Goal: Task Accomplishment & Management: Manage account settings

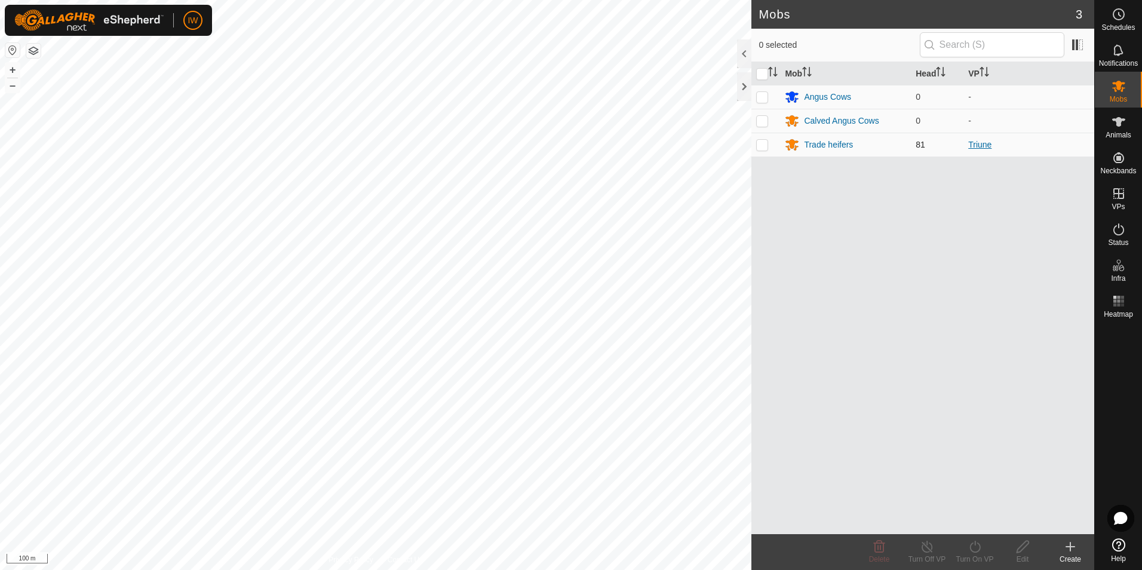
click at [990, 145] on link "Triune" at bounding box center [979, 145] width 23 height 10
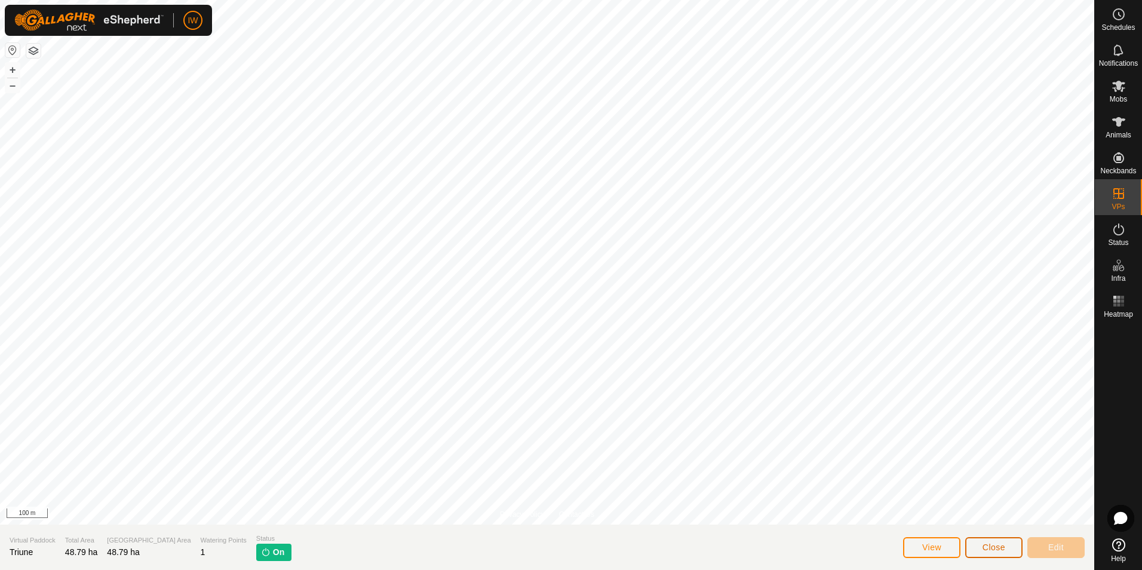
click at [988, 541] on button "Close" at bounding box center [993, 547] width 57 height 21
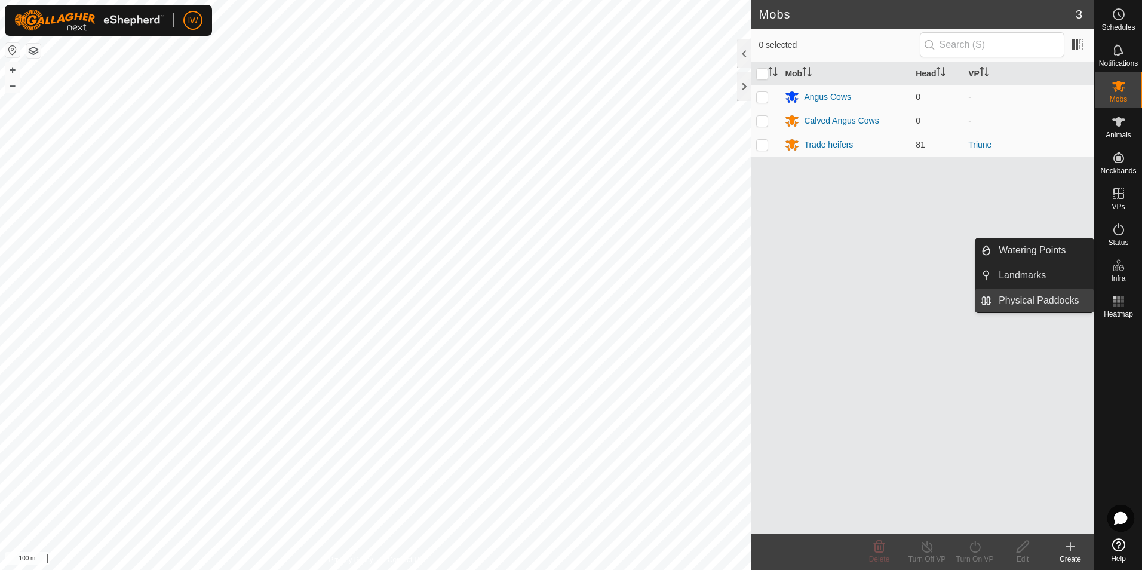
click at [1032, 292] on link "Physical Paddocks" at bounding box center [1042, 300] width 102 height 24
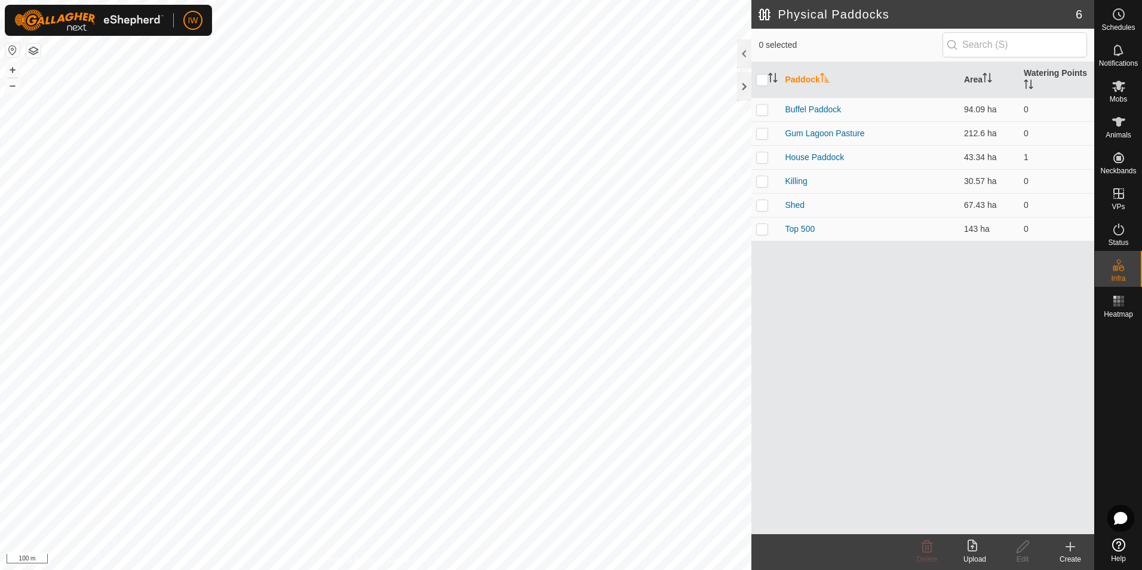
click at [1075, 553] on div "Create" at bounding box center [1070, 558] width 48 height 11
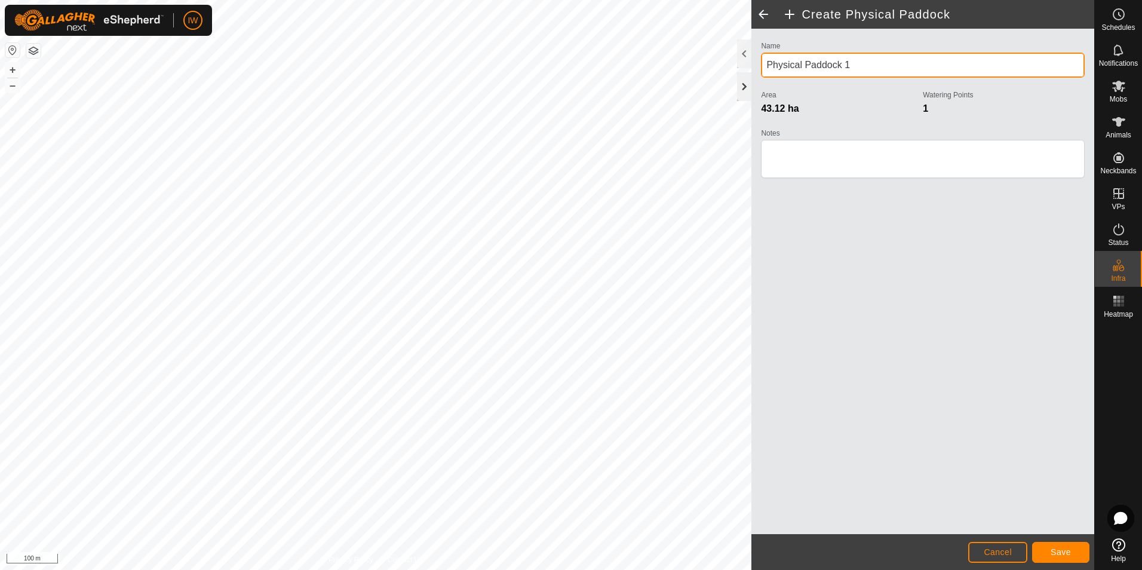
drag, startPoint x: 847, startPoint y: 64, endPoint x: 745, endPoint y: 85, distance: 104.2
click at [751, 85] on div "Create Physical Paddock Name Physical Paddock 1 Area 43.12 ha Watering Points 1…" at bounding box center [922, 285] width 343 height 570
type input "Triune No Trees"
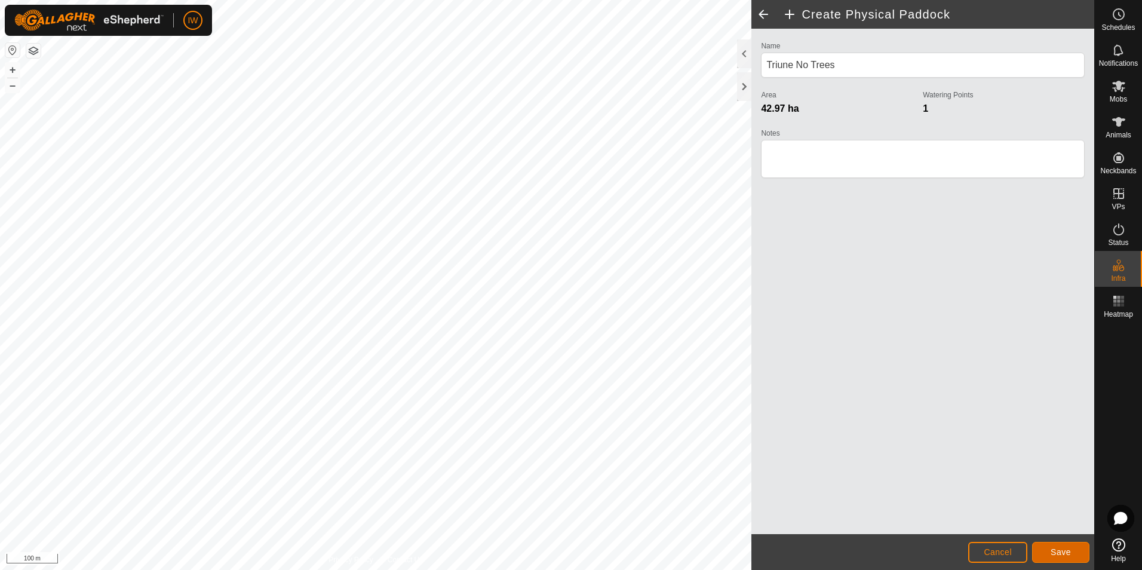
click at [1062, 555] on span "Save" at bounding box center [1060, 552] width 20 height 10
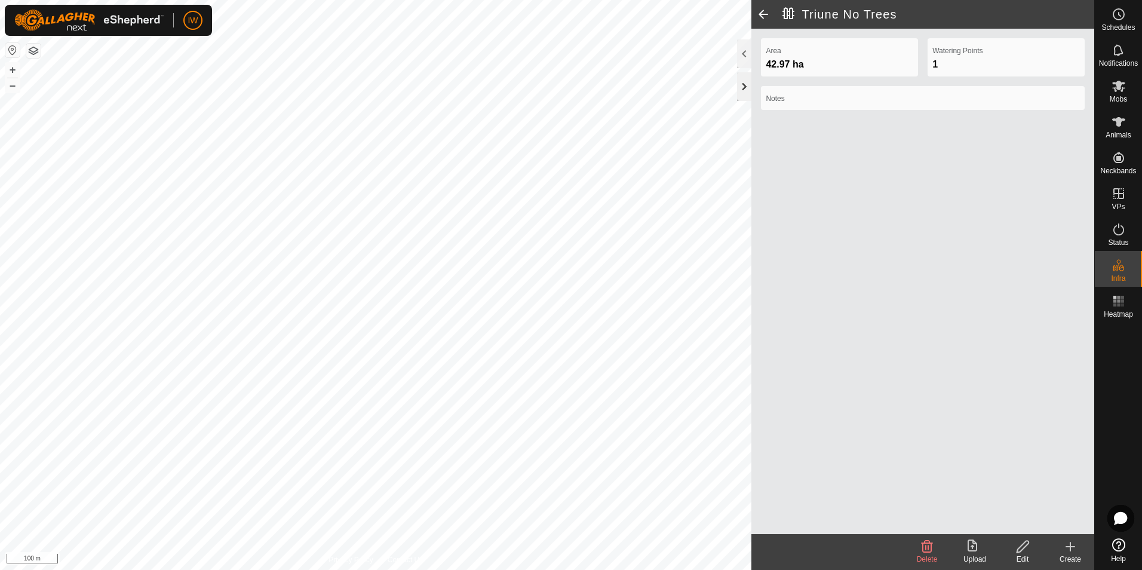
click at [741, 90] on div at bounding box center [744, 86] width 14 height 29
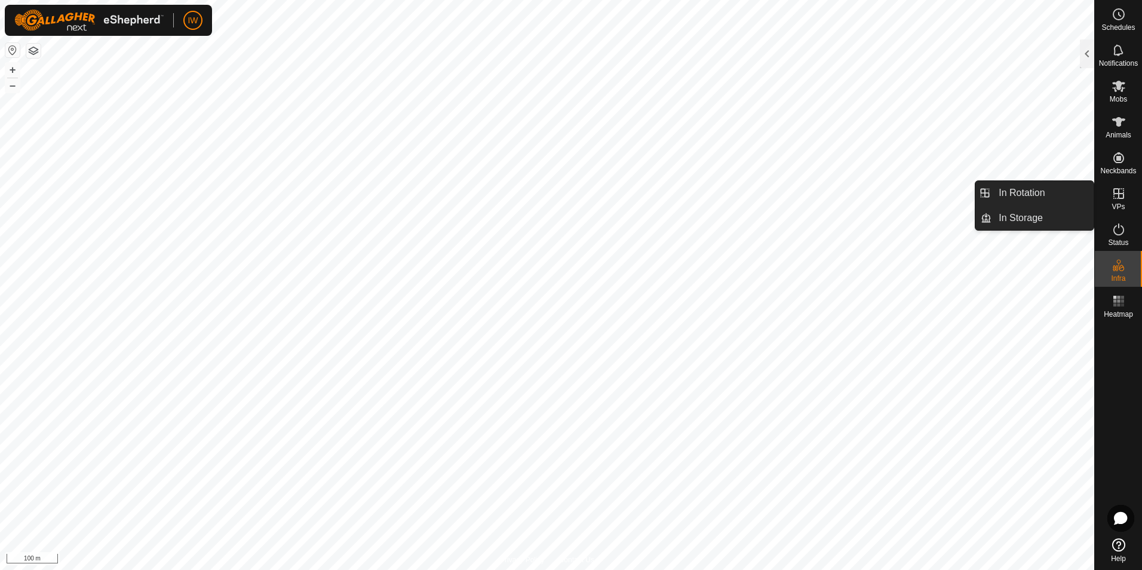
click at [1123, 206] on span "VPs" at bounding box center [1117, 206] width 13 height 7
click at [1117, 198] on icon at bounding box center [1118, 193] width 14 height 14
click at [1046, 189] on link "In Rotation" at bounding box center [1042, 193] width 102 height 24
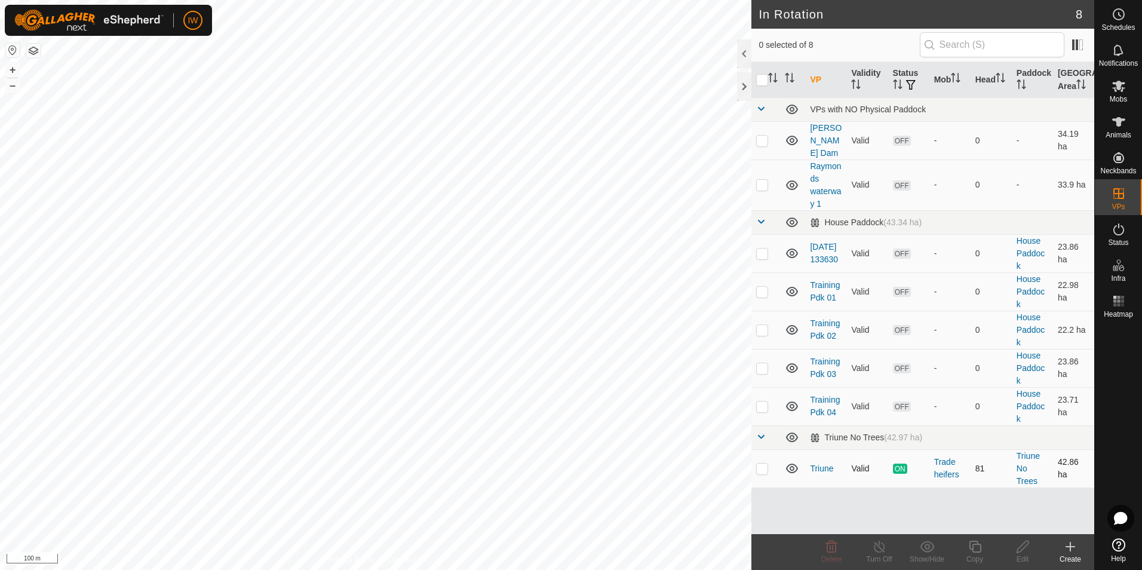
click at [768, 463] on p-tablecheckbox at bounding box center [762, 468] width 12 height 10
checkbox input "false"
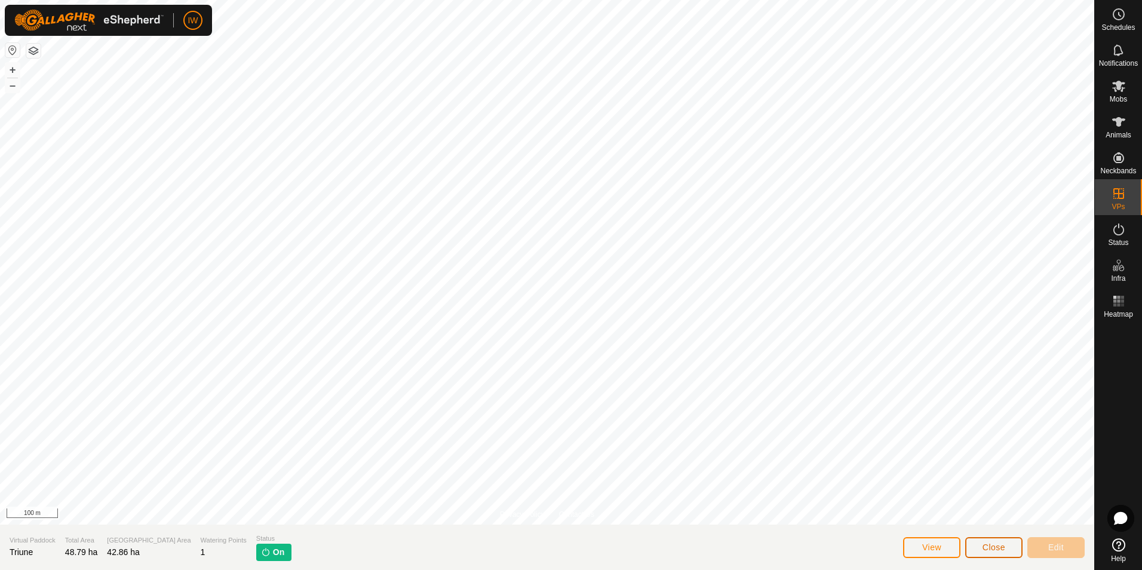
click at [991, 548] on span "Close" at bounding box center [993, 547] width 23 height 10
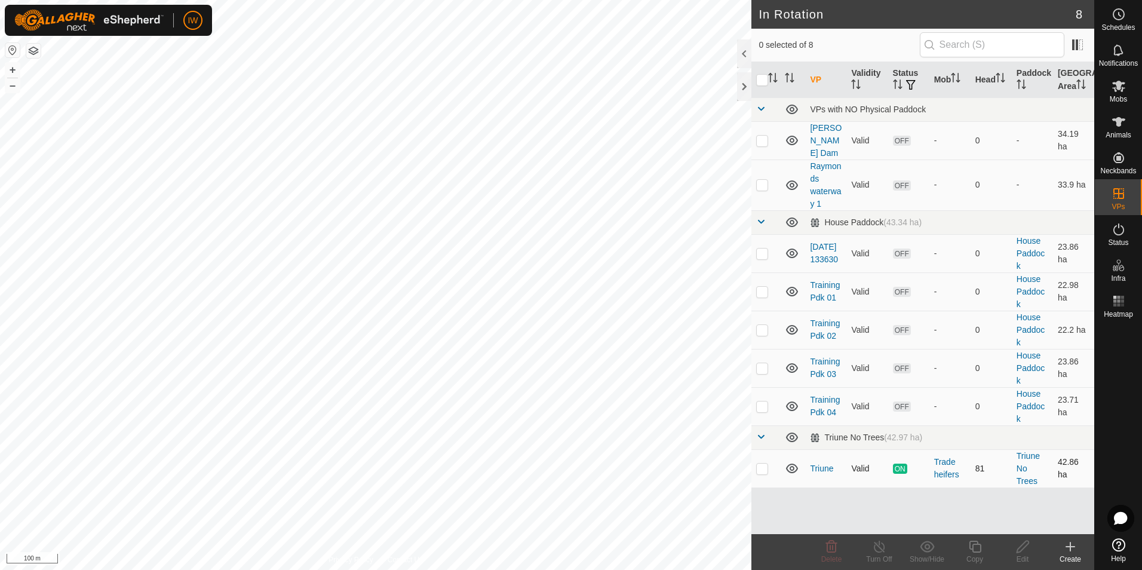
click at [760, 463] on p-checkbox at bounding box center [762, 468] width 12 height 10
click at [761, 463] on p-checkbox at bounding box center [762, 468] width 12 height 10
checkbox input "false"
click at [761, 432] on span at bounding box center [761, 437] width 10 height 10
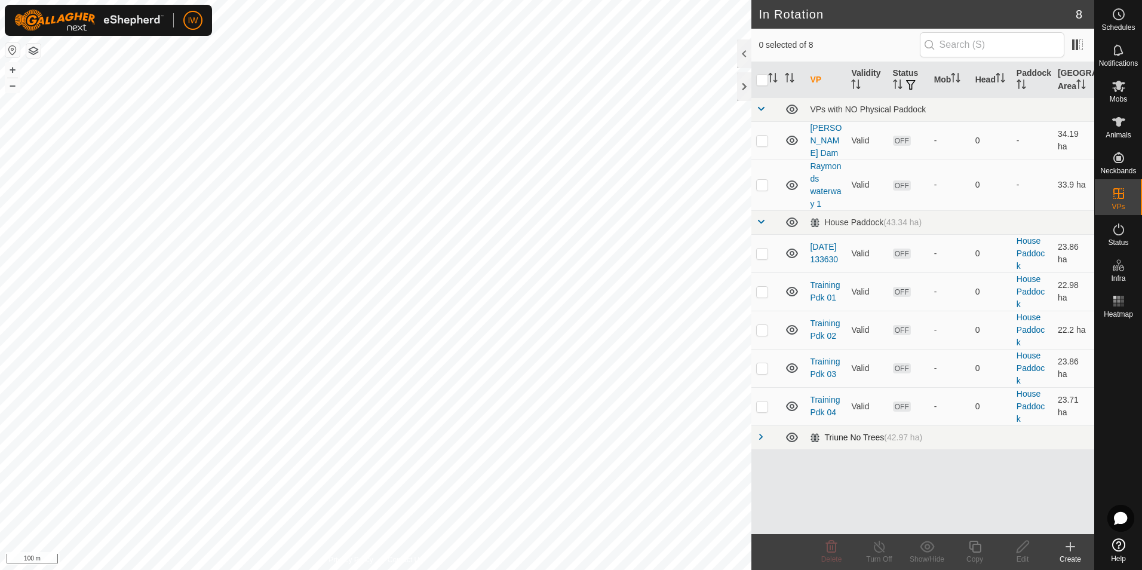
click at [761, 432] on span at bounding box center [761, 437] width 10 height 10
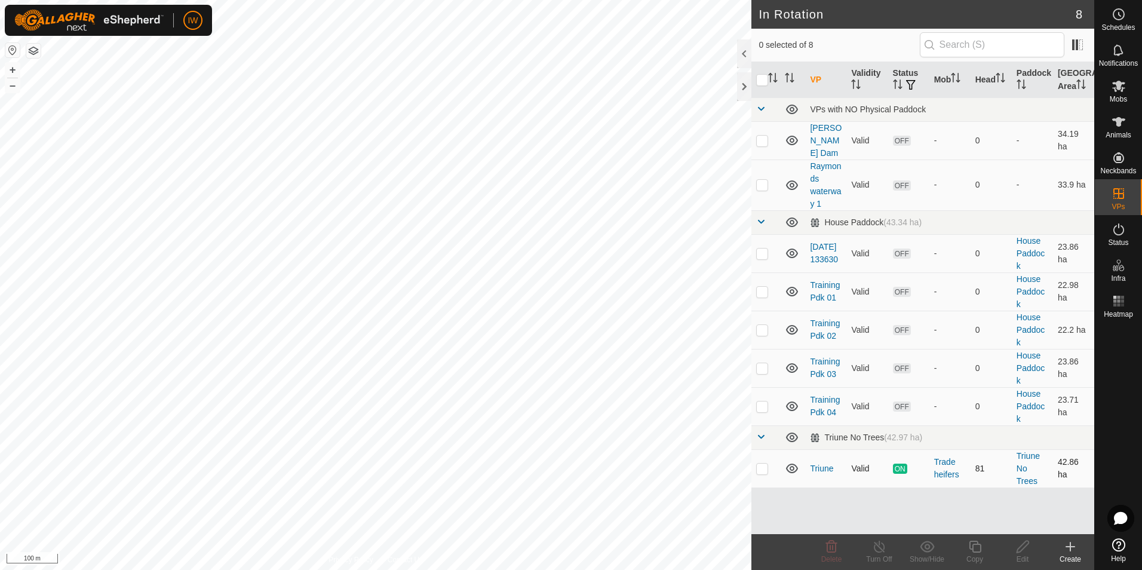
click at [1031, 461] on td "Triune No Trees" at bounding box center [1031, 468] width 41 height 38
click at [1029, 462] on td "Triune No Trees" at bounding box center [1031, 468] width 41 height 38
click at [1023, 466] on link "Triune No Trees" at bounding box center [1027, 468] width 23 height 35
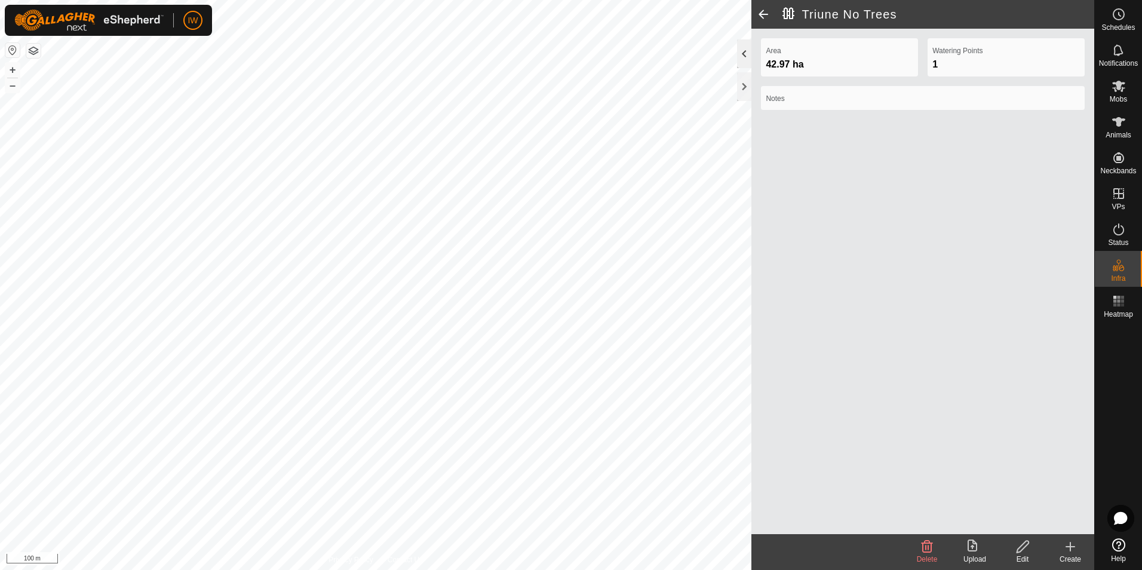
click at [742, 49] on div at bounding box center [744, 53] width 14 height 29
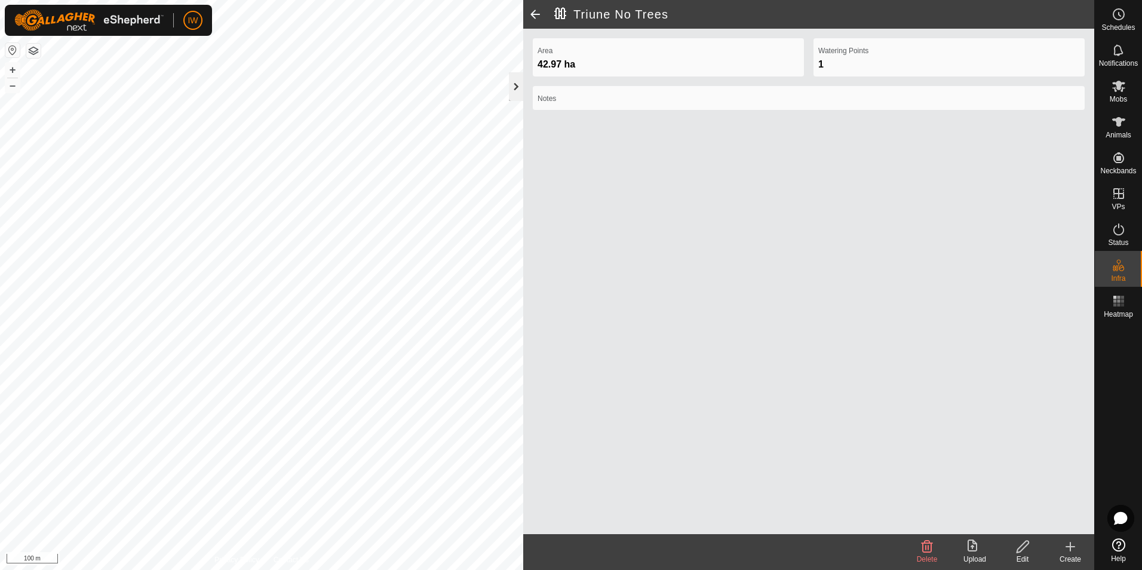
click at [512, 82] on div at bounding box center [516, 86] width 14 height 29
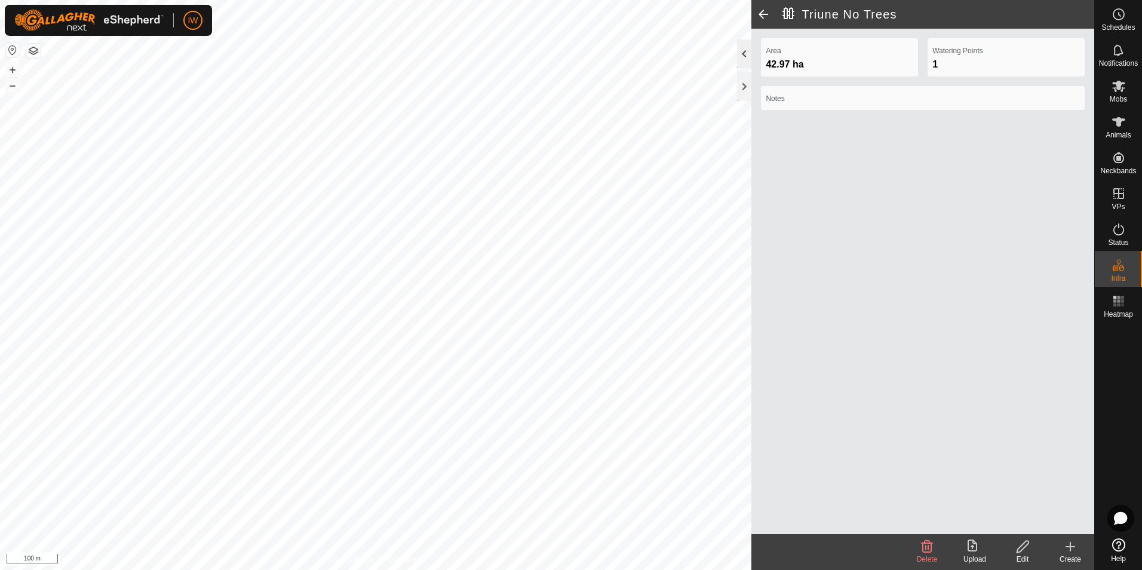
click at [746, 47] on div at bounding box center [744, 53] width 14 height 29
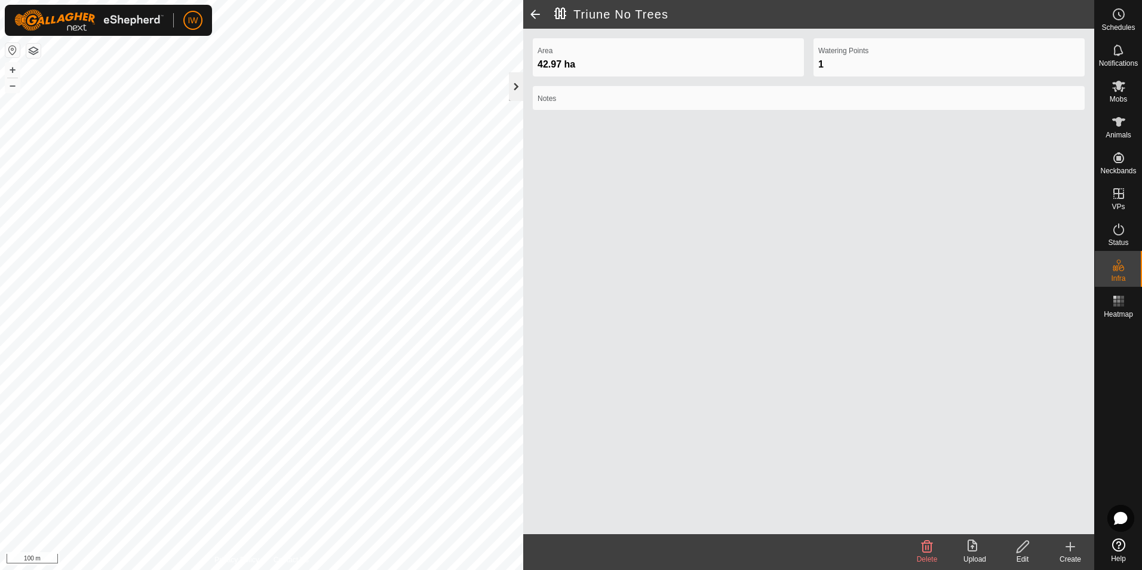
click at [515, 88] on div at bounding box center [516, 86] width 14 height 29
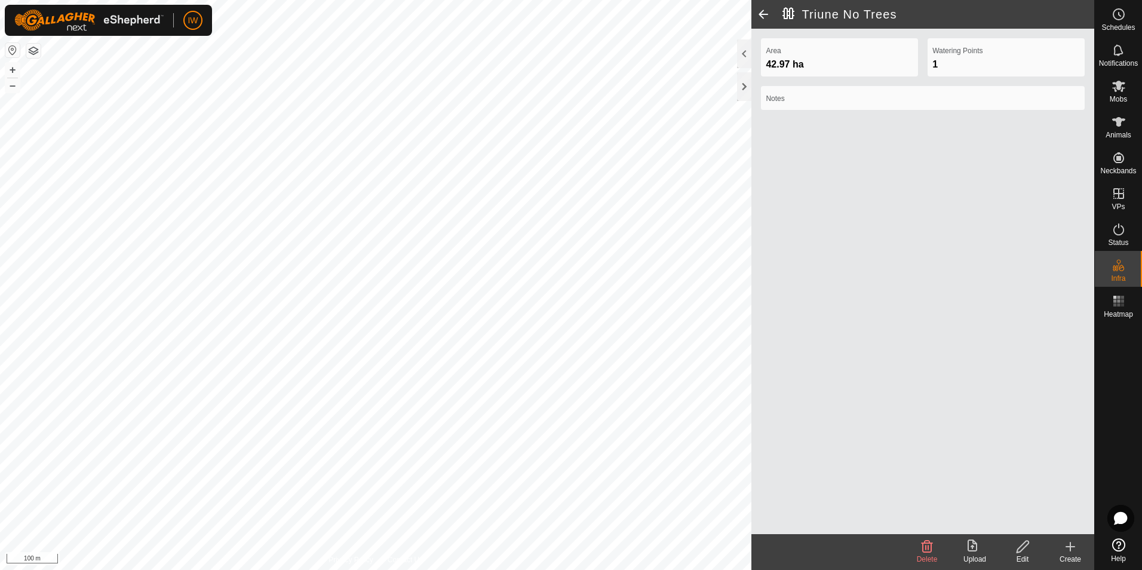
click at [757, 13] on span at bounding box center [763, 14] width 24 height 29
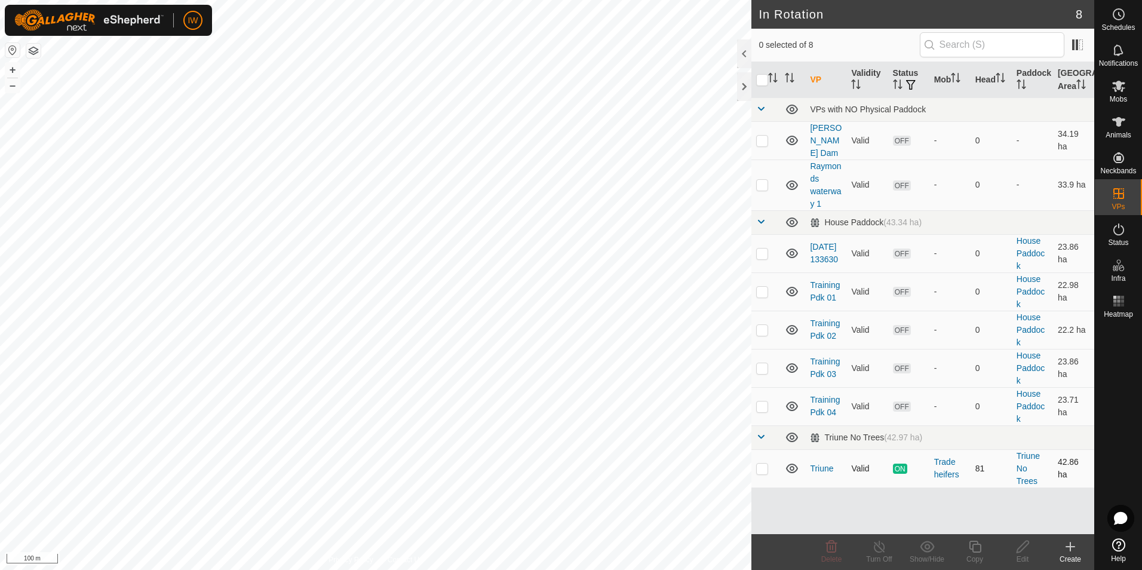
click at [767, 463] on p-checkbox at bounding box center [762, 468] width 12 height 10
checkbox input "false"
click at [829, 463] on link "Triune" at bounding box center [821, 468] width 23 height 10
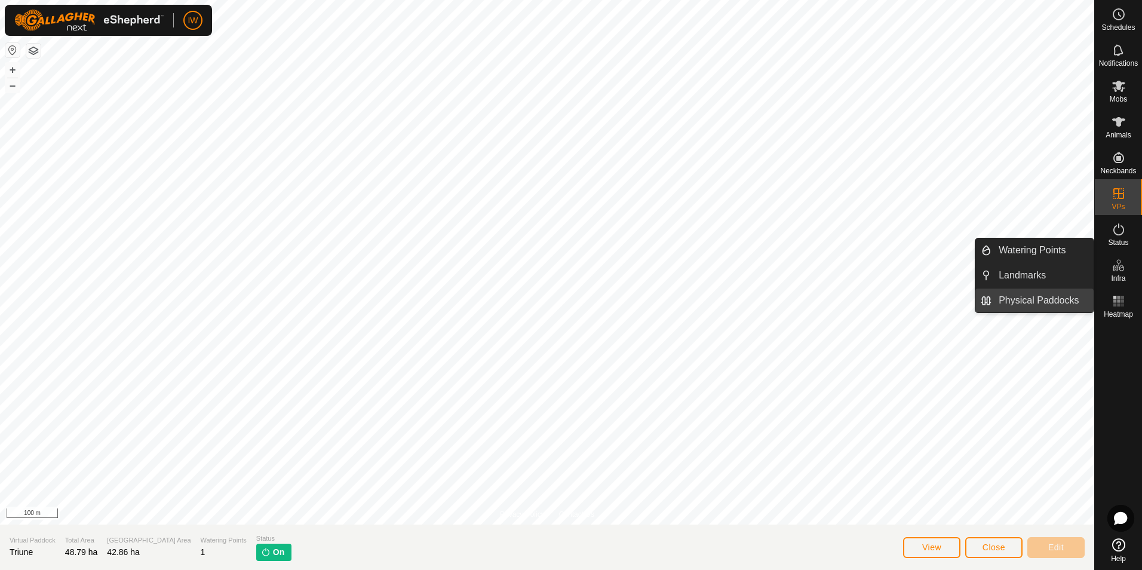
click at [1043, 292] on link "Physical Paddocks" at bounding box center [1042, 300] width 102 height 24
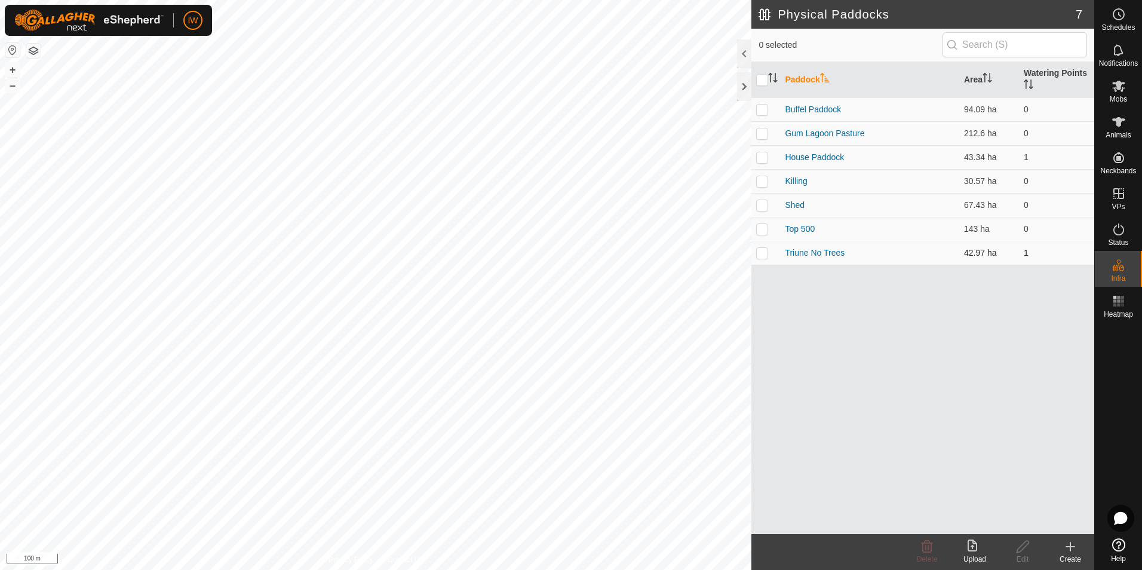
click at [761, 256] on p-checkbox at bounding box center [762, 253] width 12 height 10
click at [923, 542] on icon at bounding box center [927, 546] width 14 height 14
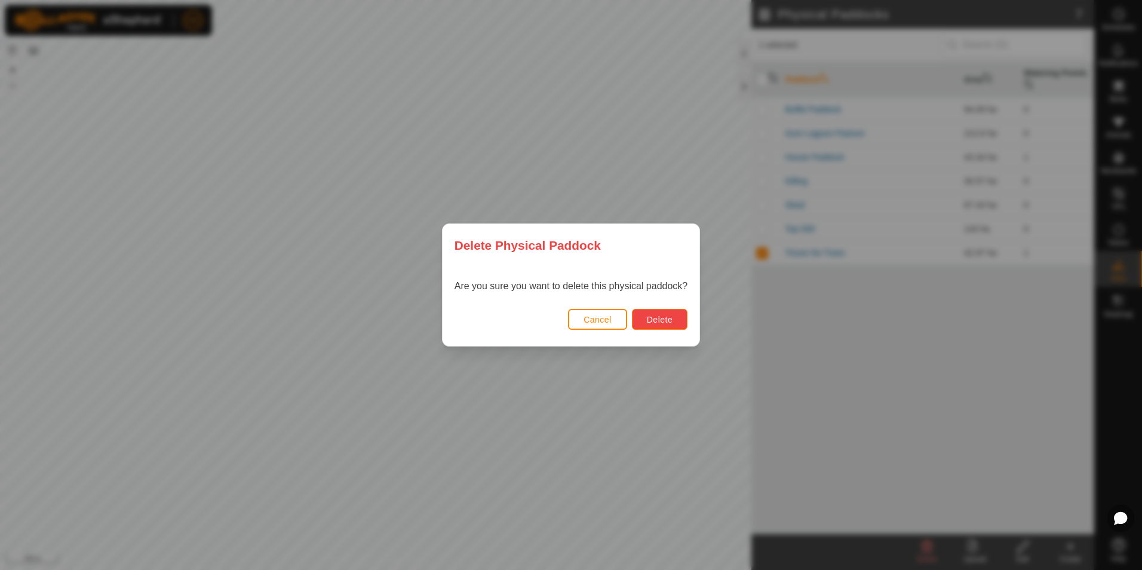
click at [656, 324] on span "Delete" at bounding box center [660, 320] width 26 height 10
checkbox input "false"
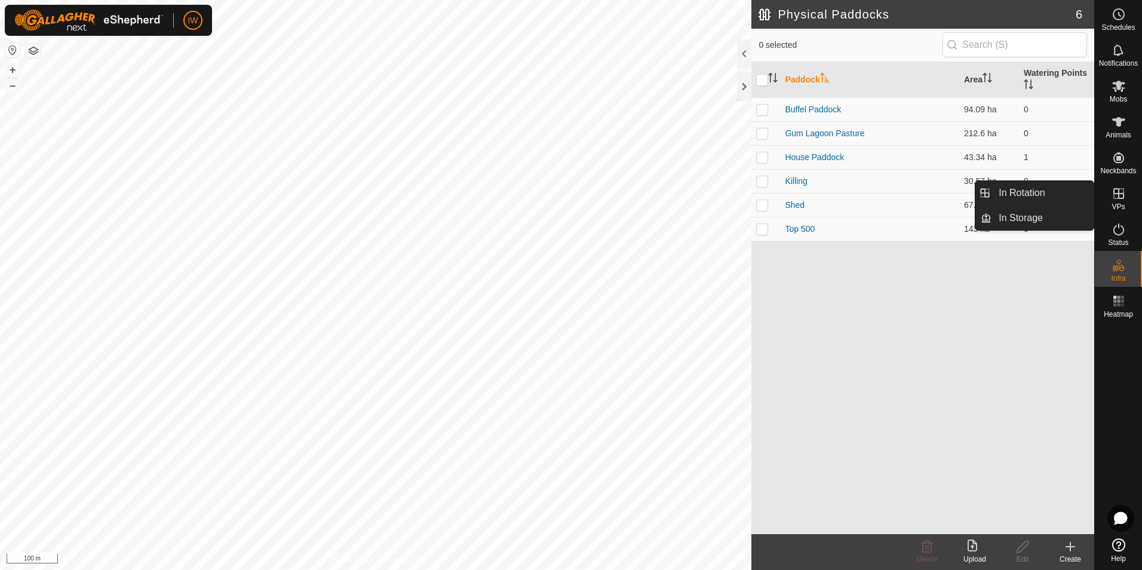
click at [1112, 205] on span "VPs" at bounding box center [1117, 206] width 13 height 7
click at [1114, 201] on es-virtualpaddocks-svg-icon at bounding box center [1118, 193] width 21 height 19
click at [1115, 197] on icon at bounding box center [1118, 193] width 14 height 14
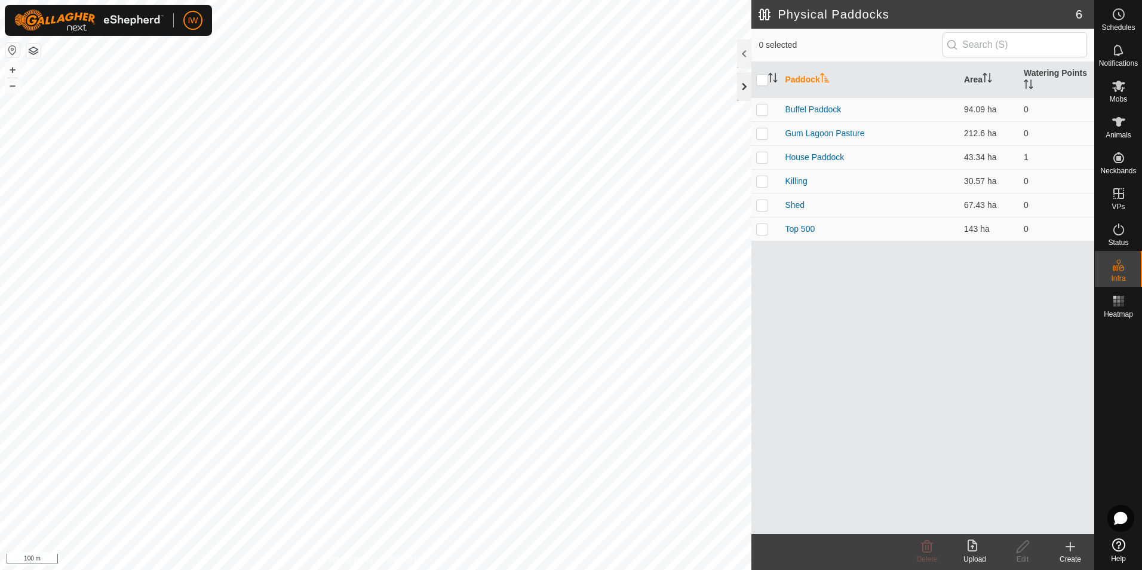
click at [743, 90] on div at bounding box center [744, 86] width 14 height 29
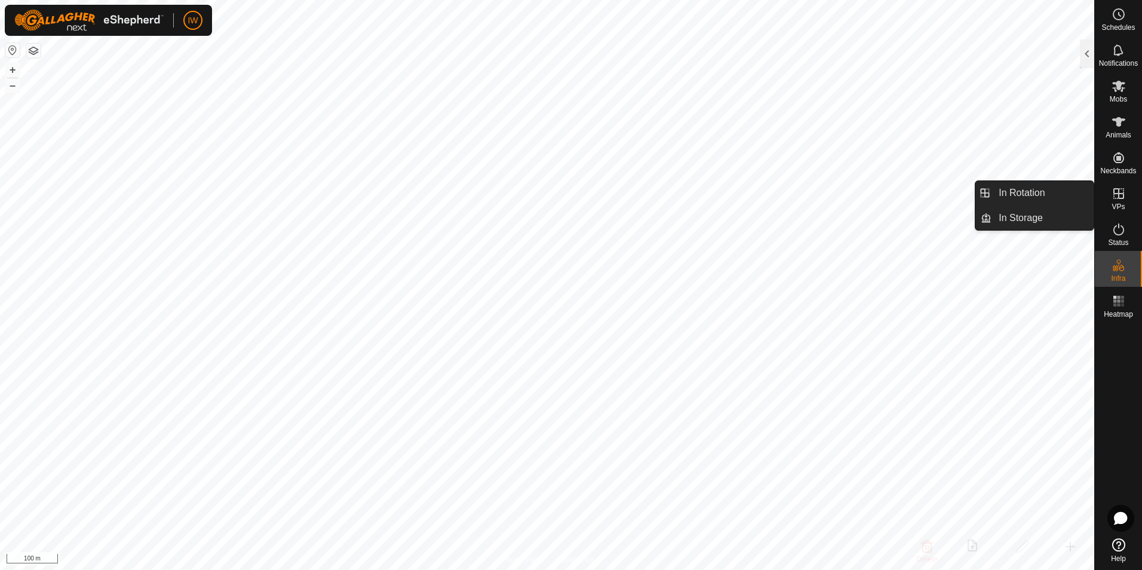
click at [1130, 198] on div "VPs" at bounding box center [1117, 197] width 47 height 36
click at [1022, 196] on link "In Rotation" at bounding box center [1042, 193] width 102 height 24
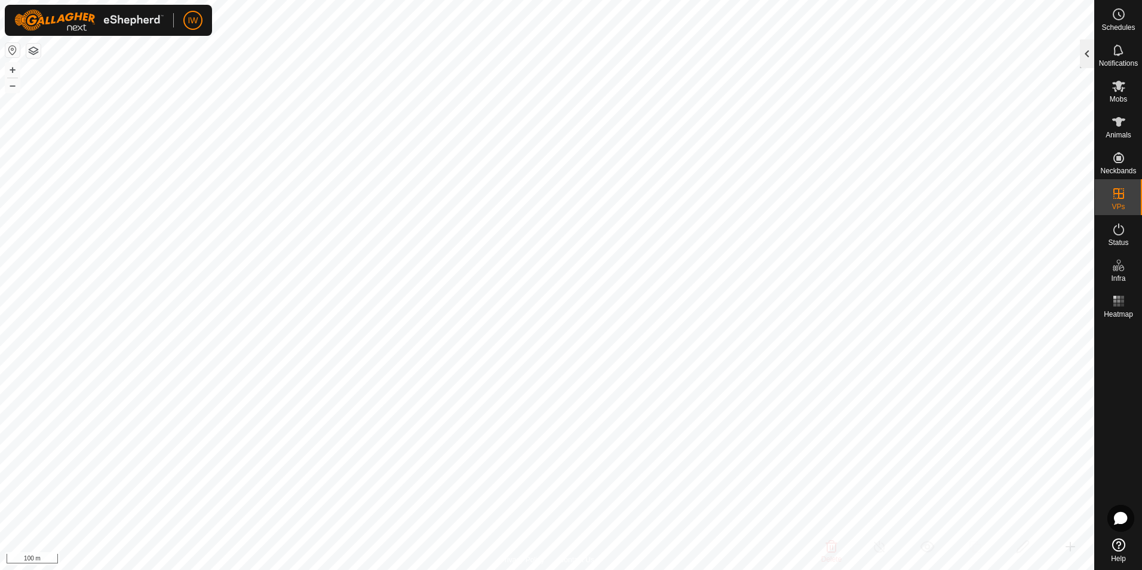
click at [1083, 56] on div at bounding box center [1087, 53] width 14 height 29
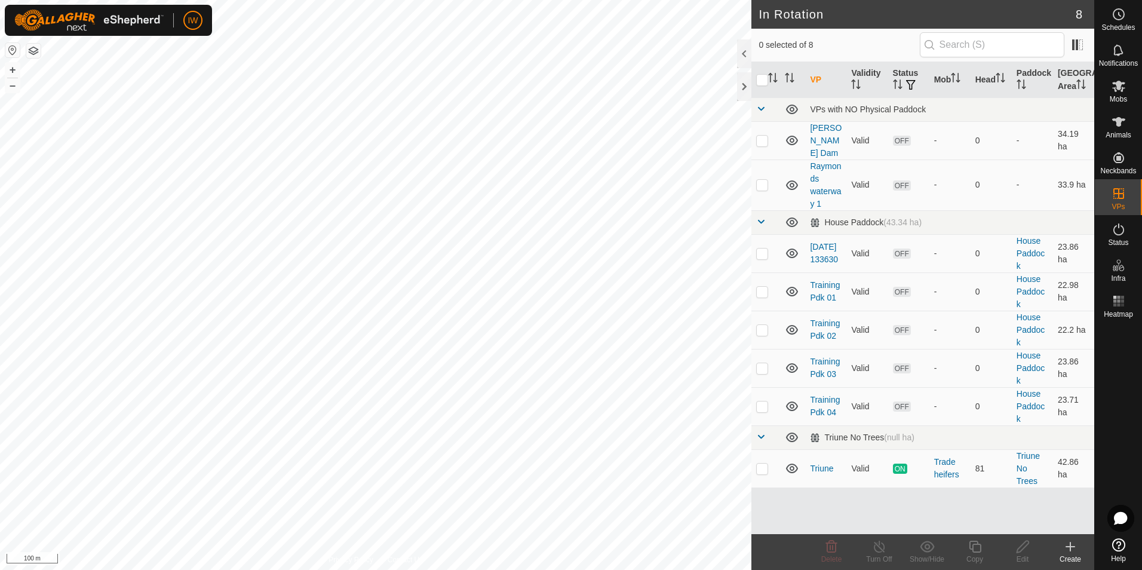
click at [1069, 554] on div "Create" at bounding box center [1070, 558] width 48 height 11
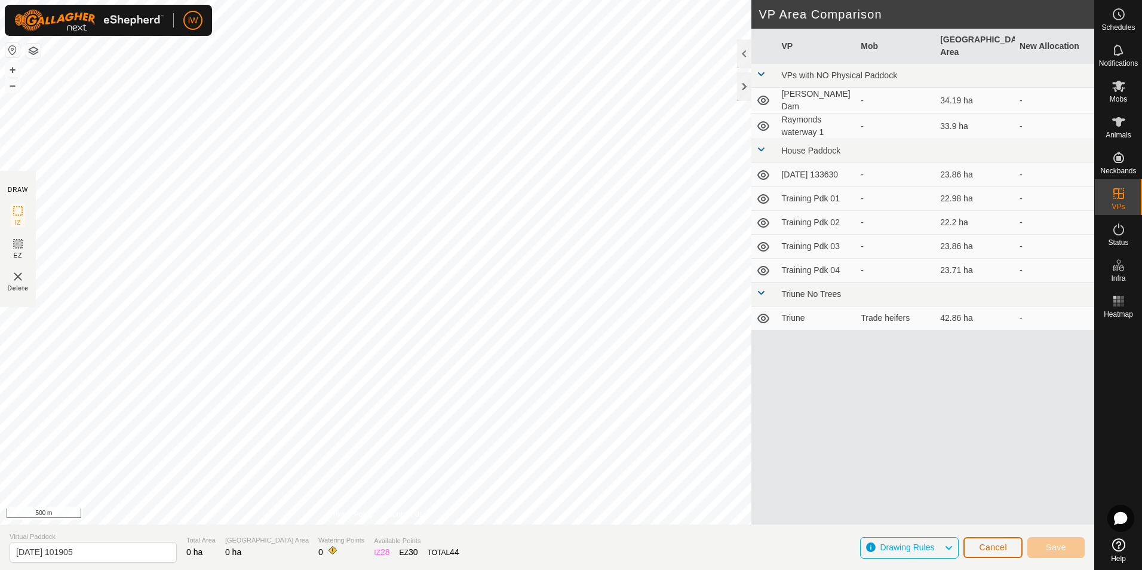
click at [1003, 545] on span "Cancel" at bounding box center [993, 547] width 28 height 10
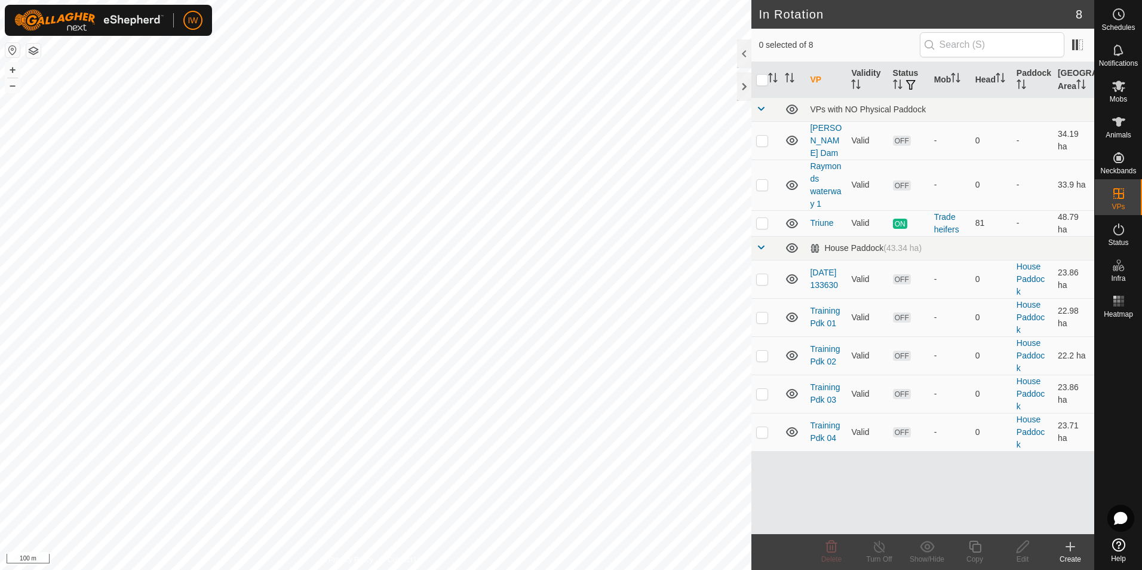
click at [1070, 545] on icon at bounding box center [1070, 546] width 0 height 8
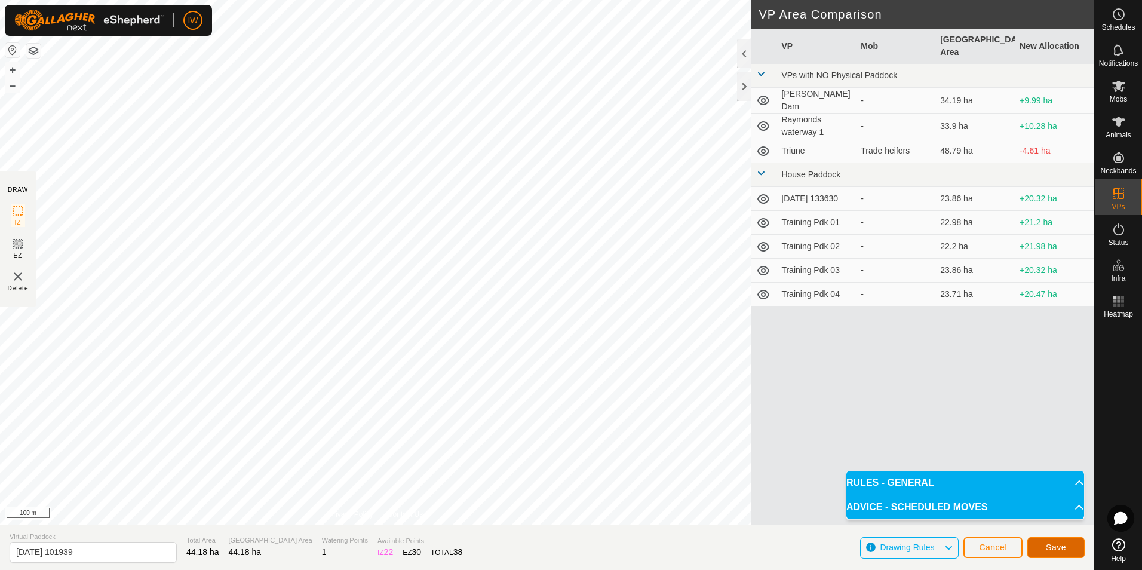
click at [1051, 546] on span "Save" at bounding box center [1055, 547] width 20 height 10
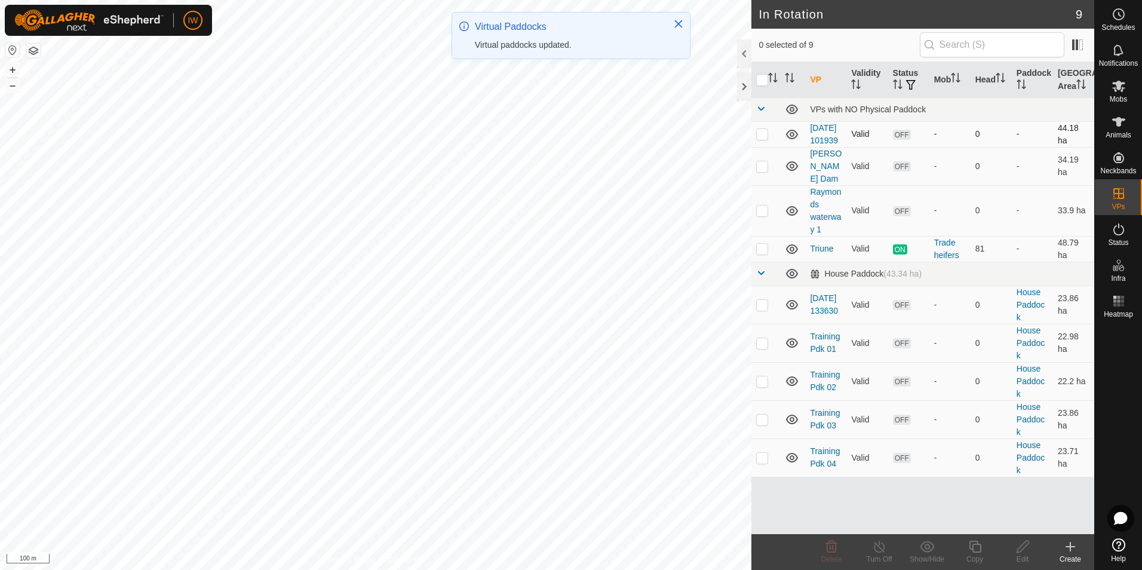
click at [762, 139] on p-checkbox at bounding box center [762, 134] width 12 height 10
checkbox input "true"
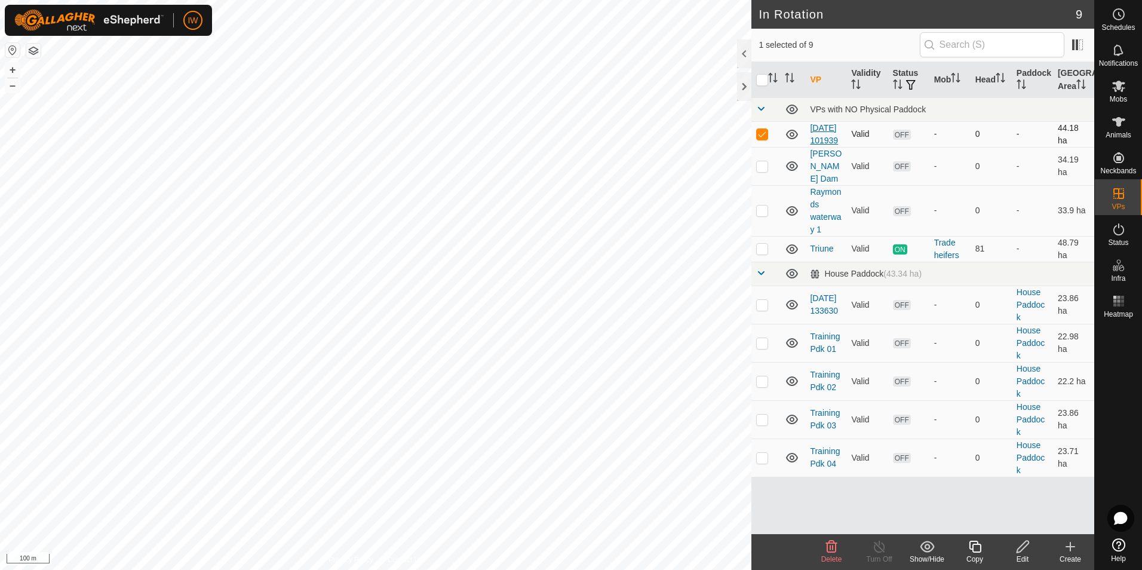
drag, startPoint x: 825, startPoint y: 149, endPoint x: 813, endPoint y: 151, distance: 11.6
click at [813, 145] on link "2025-08-18 101939" at bounding box center [824, 134] width 28 height 22
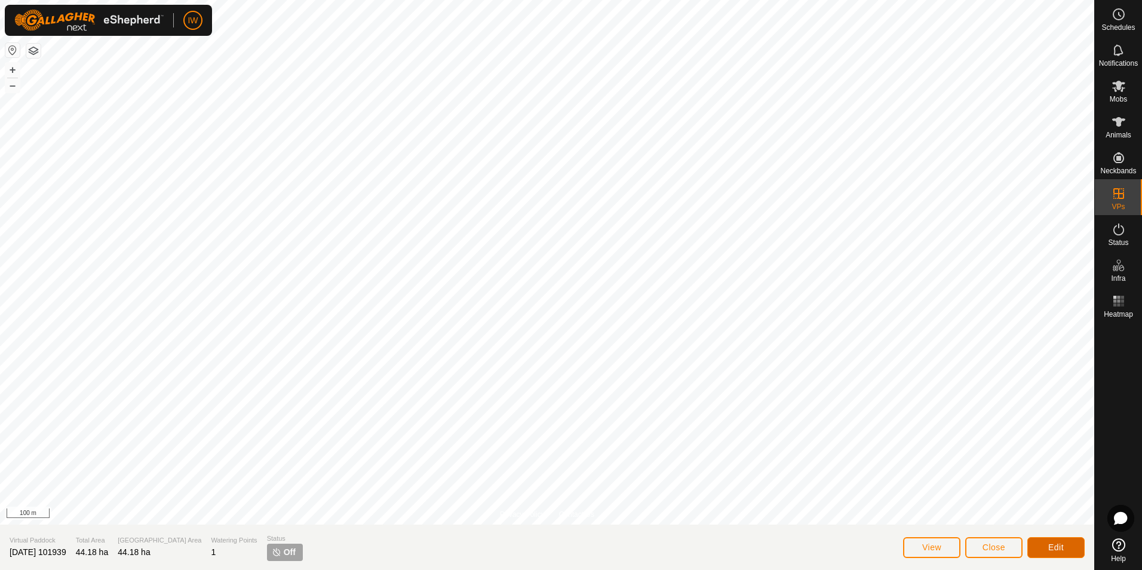
click at [1039, 540] on button "Edit" at bounding box center [1055, 547] width 57 height 21
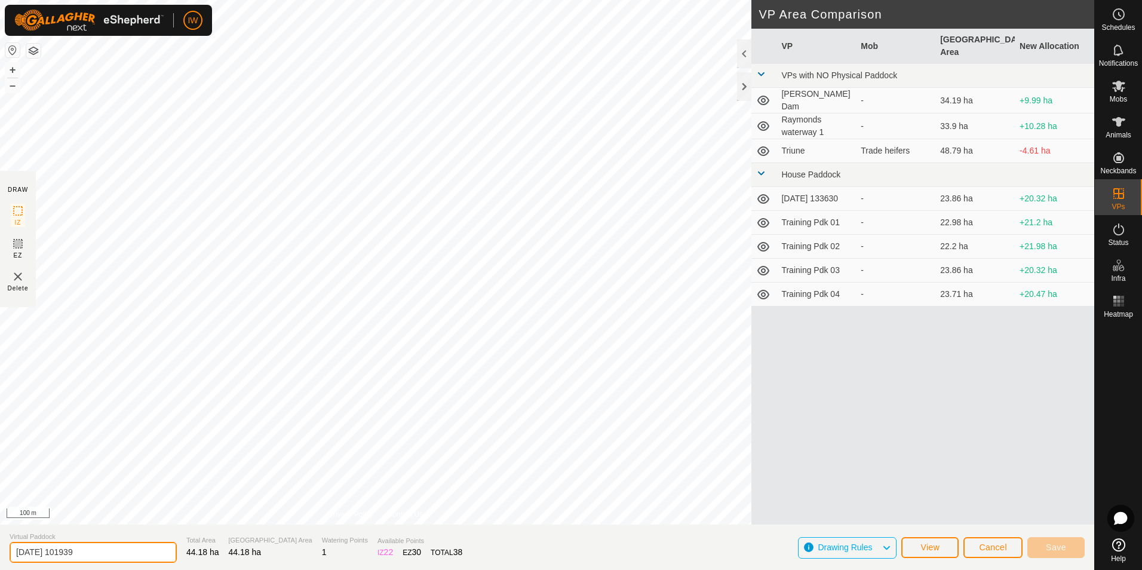
drag, startPoint x: 103, startPoint y: 547, endPoint x: -1, endPoint y: 534, distance: 104.1
click at [0, 534] on html "IW Schedules Notifications Mobs Animals Neckbands VPs Status Infra Heatmap Help…" at bounding box center [571, 285] width 1142 height 570
type input "Triune - No Trees"
click at [1067, 543] on button "Save" at bounding box center [1055, 547] width 57 height 21
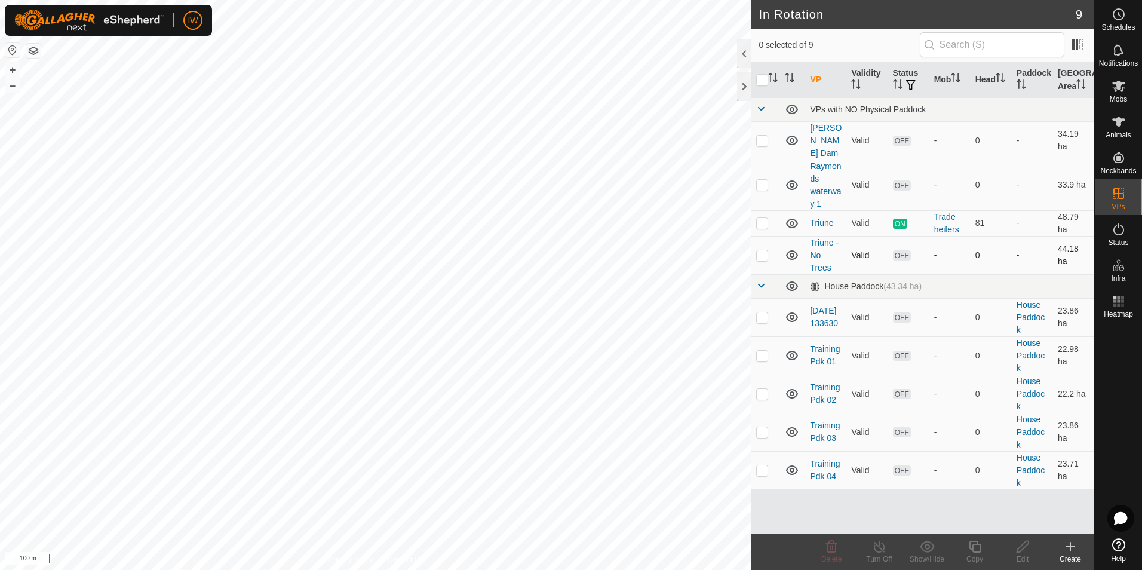
click at [765, 250] on p-checkbox at bounding box center [762, 255] width 12 height 10
checkbox input "true"
click at [761, 218] on p-checkbox at bounding box center [762, 223] width 12 height 10
click at [764, 218] on p-checkbox at bounding box center [762, 223] width 12 height 10
checkbox input "false"
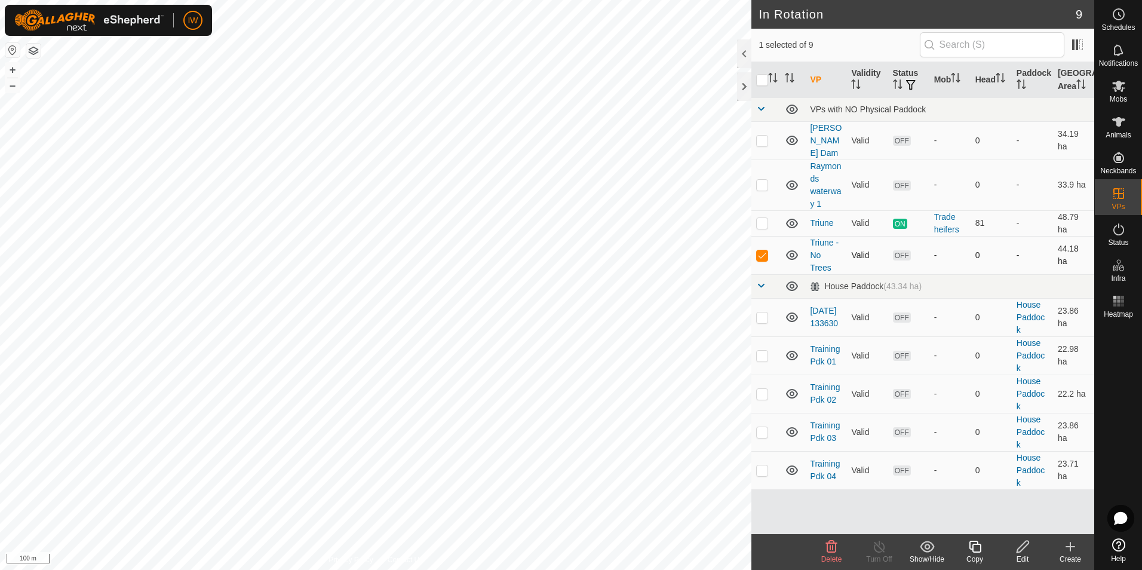
click at [757, 250] on p-checkbox at bounding box center [762, 255] width 12 height 10
checkbox input "false"
click at [765, 218] on p-checkbox at bounding box center [762, 223] width 12 height 10
checkbox input "true"
click at [875, 549] on icon at bounding box center [879, 546] width 15 height 14
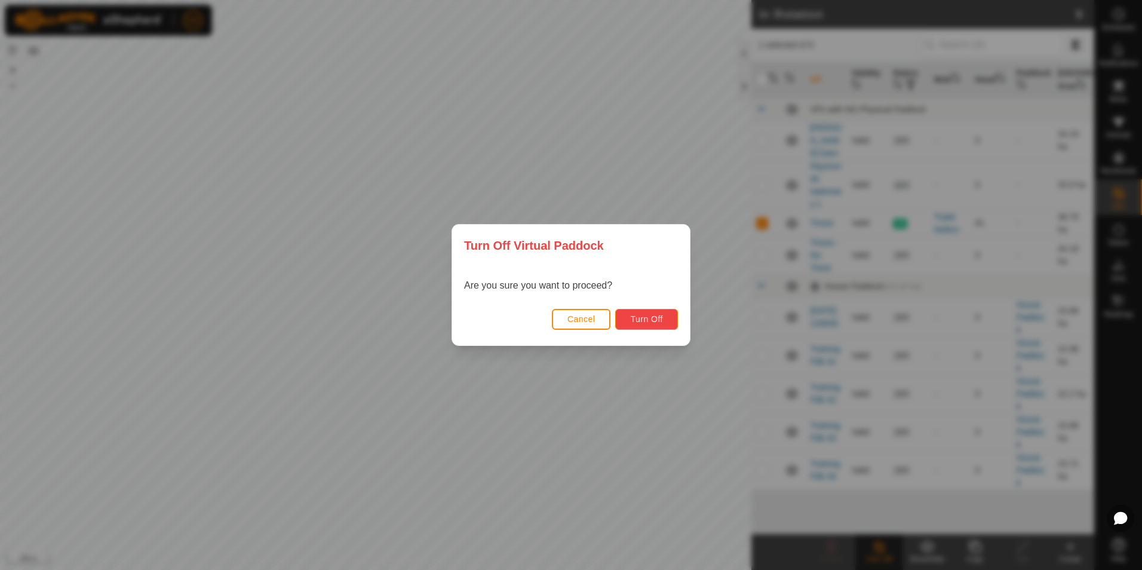
click at [663, 320] on button "Turn Off" at bounding box center [646, 319] width 63 height 21
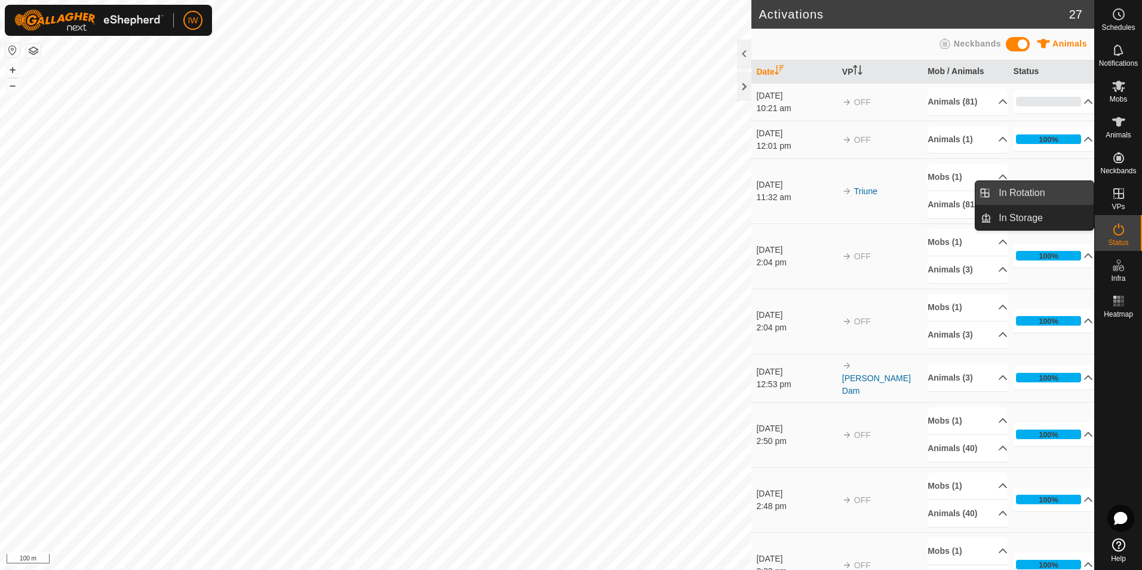
click at [1014, 200] on link "In Rotation" at bounding box center [1042, 193] width 102 height 24
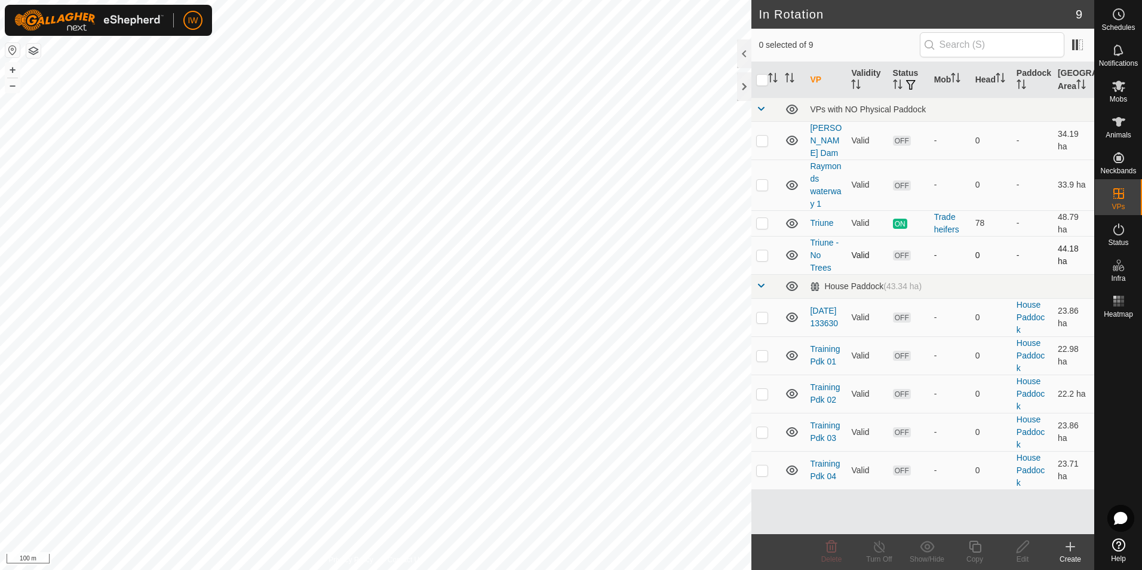
click at [764, 250] on p-checkbox at bounding box center [762, 255] width 12 height 10
checkbox input "true"
click at [813, 252] on link "Triune - No Trees" at bounding box center [824, 255] width 29 height 35
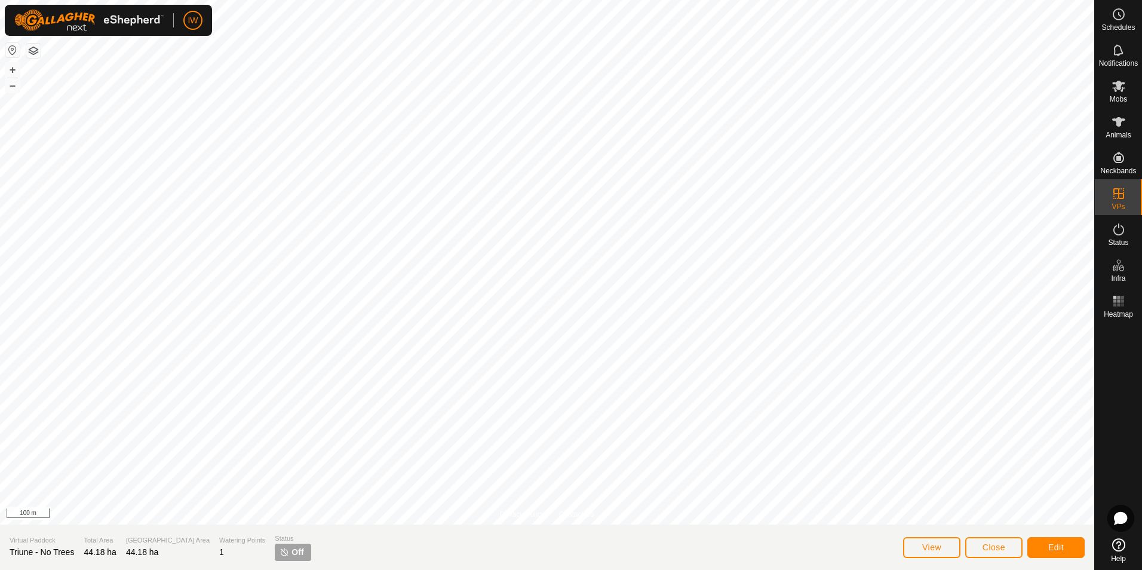
click at [275, 543] on span "Status" at bounding box center [293, 538] width 36 height 10
click at [989, 551] on span "Close" at bounding box center [993, 547] width 23 height 10
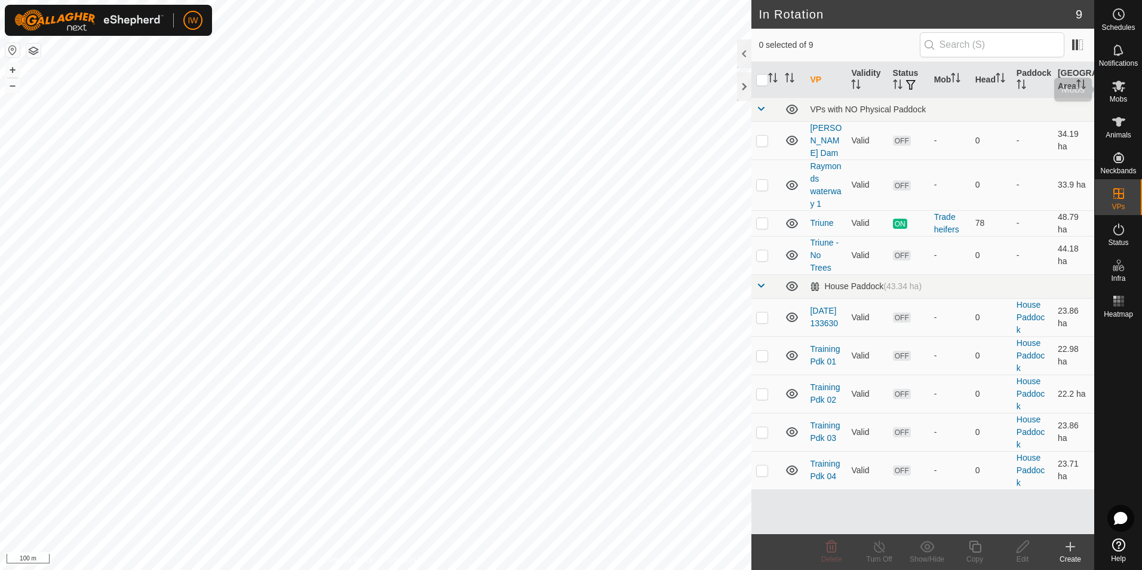
click at [1117, 92] on icon at bounding box center [1118, 86] width 14 height 14
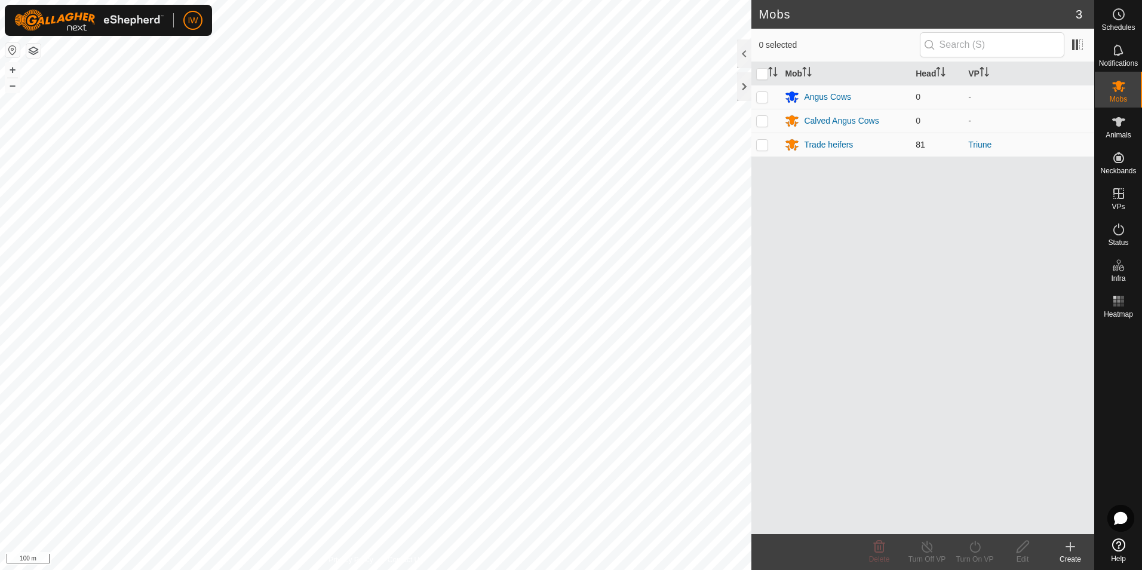
click at [765, 146] on p-checkbox at bounding box center [762, 145] width 12 height 10
checkbox input "true"
click at [981, 144] on link "Triune" at bounding box center [979, 145] width 23 height 10
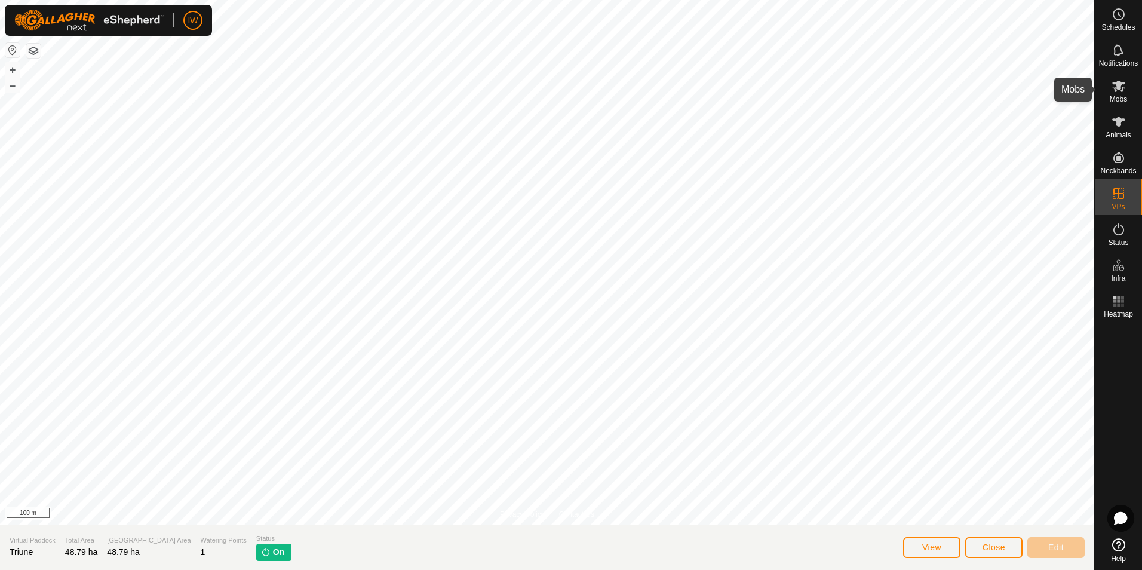
click at [1125, 85] on icon at bounding box center [1118, 86] width 14 height 14
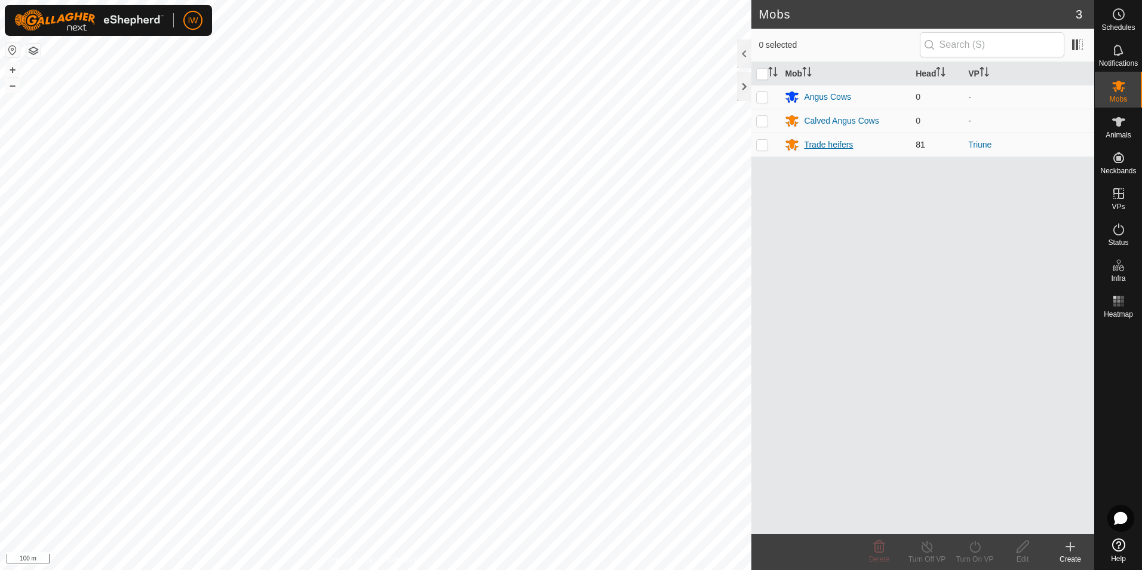
click at [811, 141] on div "Trade heifers" at bounding box center [828, 145] width 49 height 13
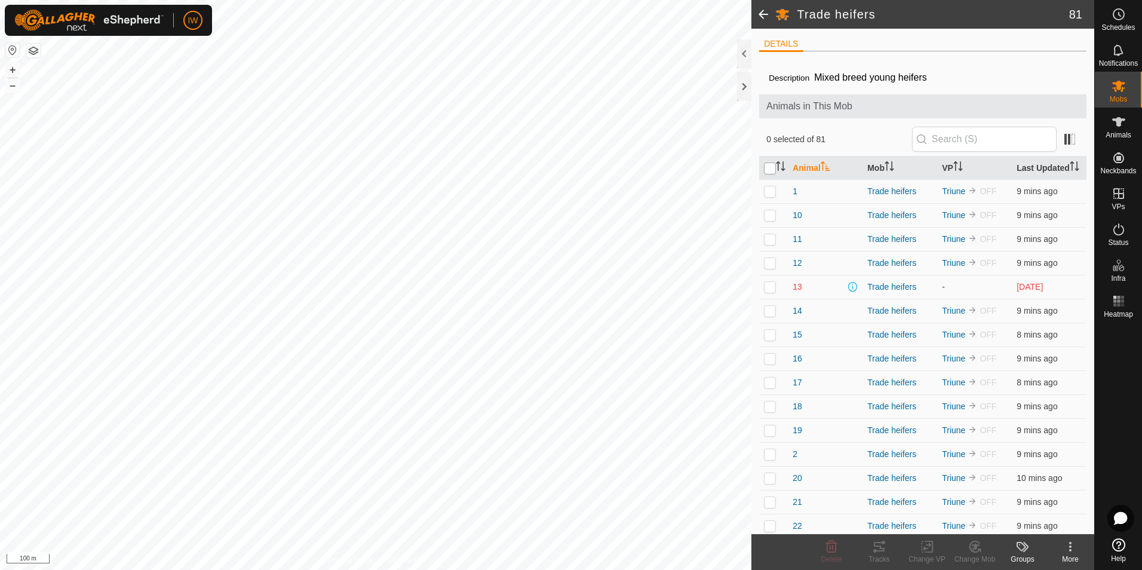
click at [768, 171] on input "checkbox" at bounding box center [770, 168] width 12 height 12
checkbox input "true"
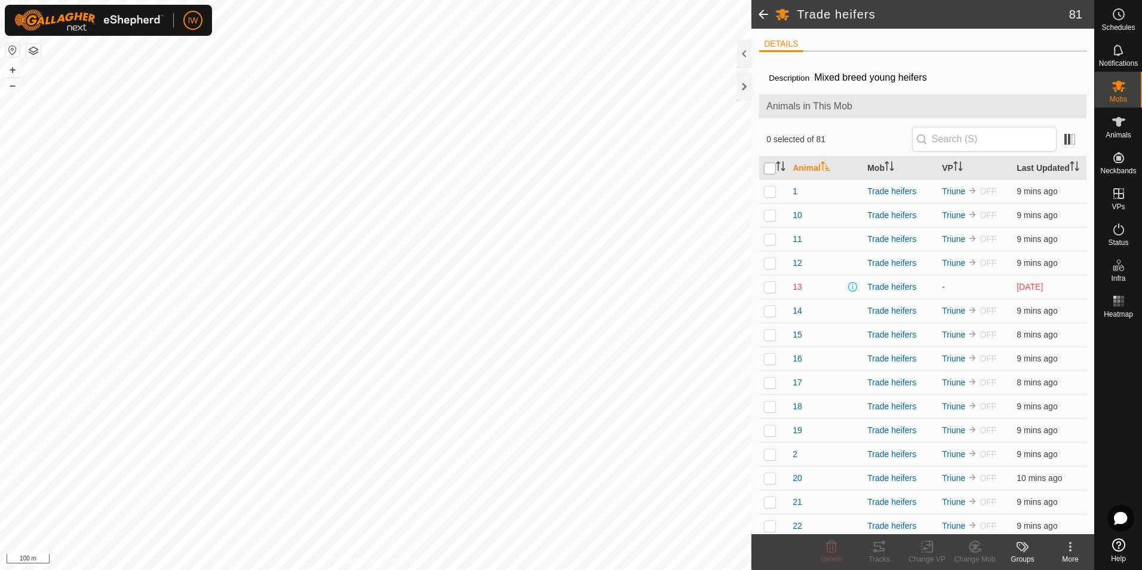
checkbox input "true"
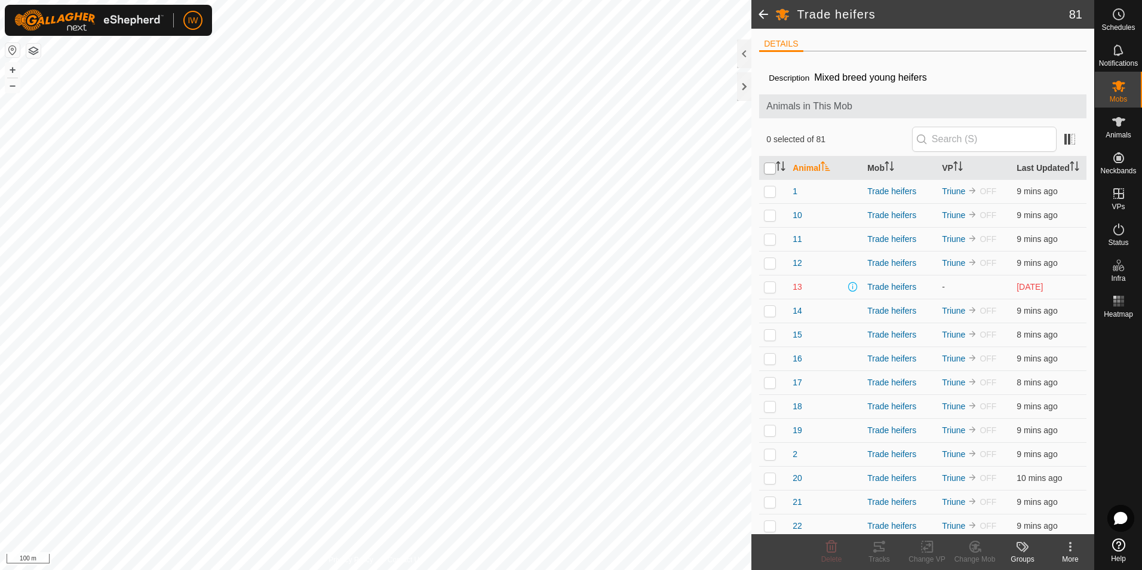
checkbox input "true"
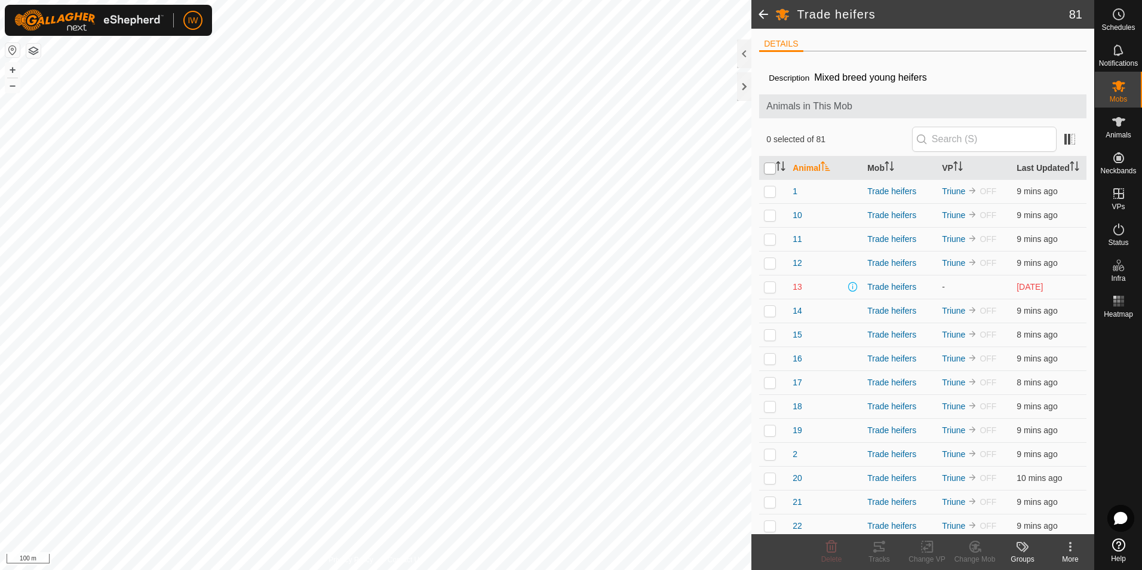
checkbox input "true"
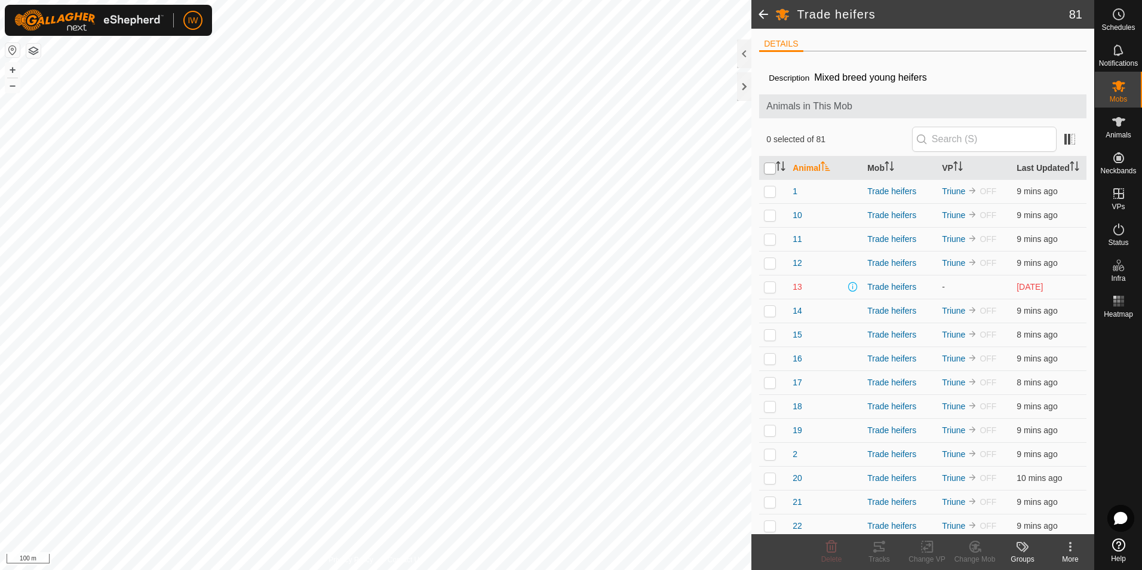
checkbox input "true"
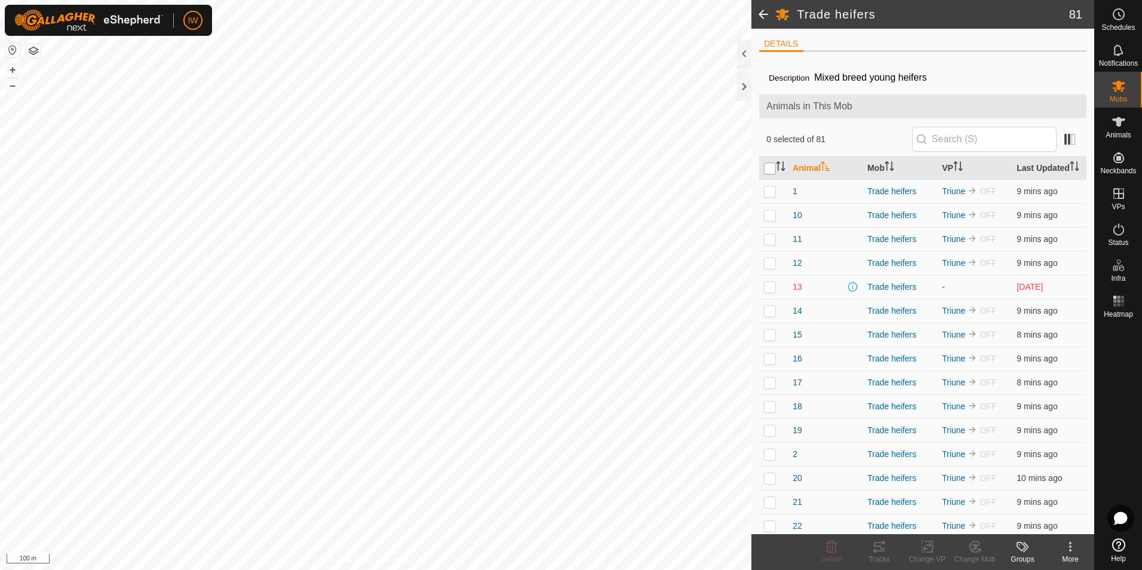
checkbox input "true"
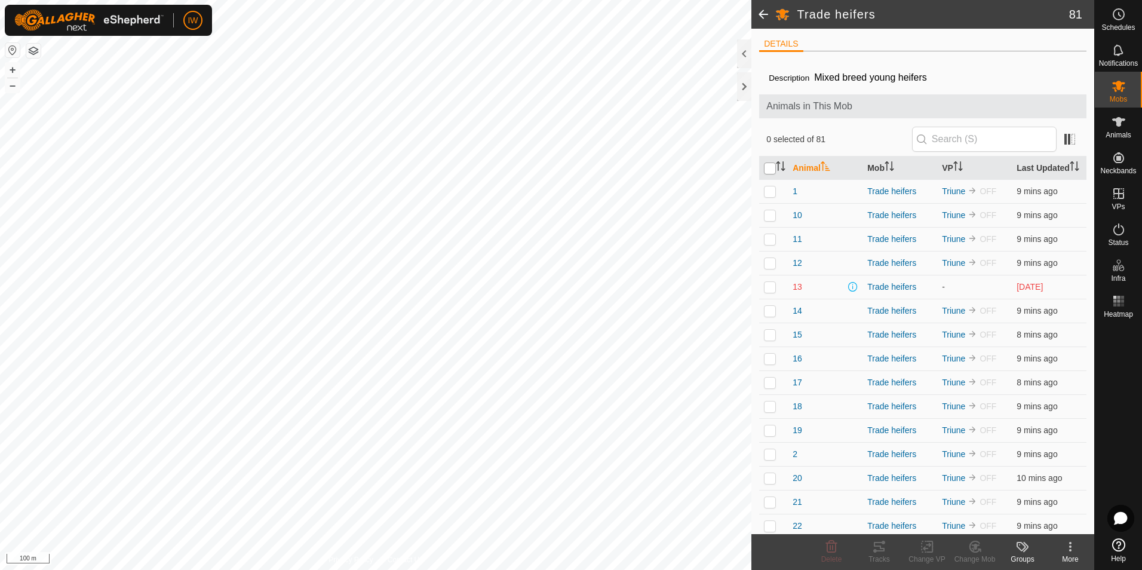
checkbox input "true"
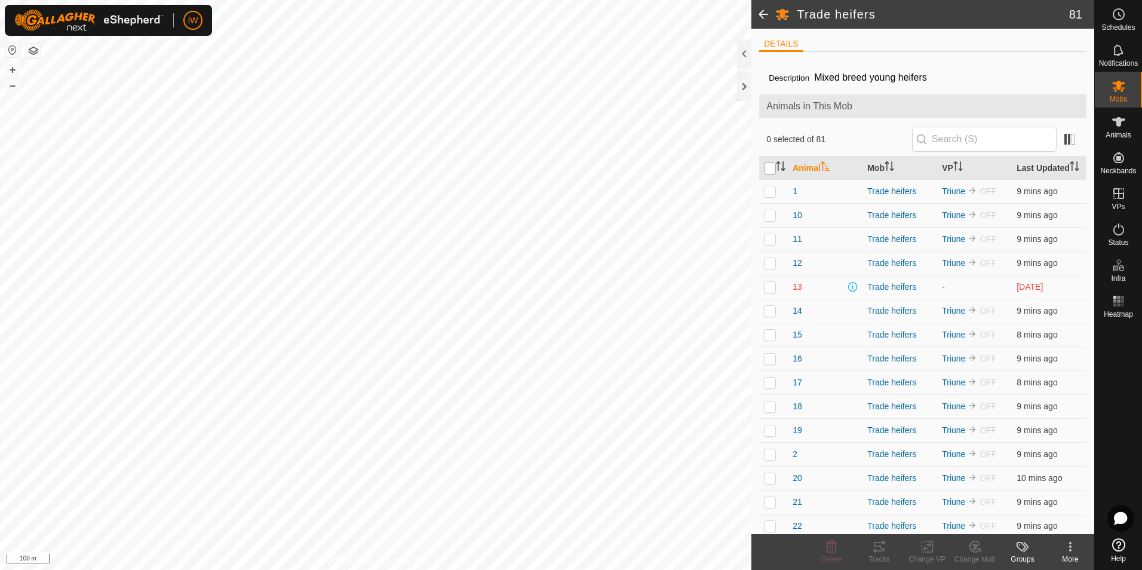
checkbox input "true"
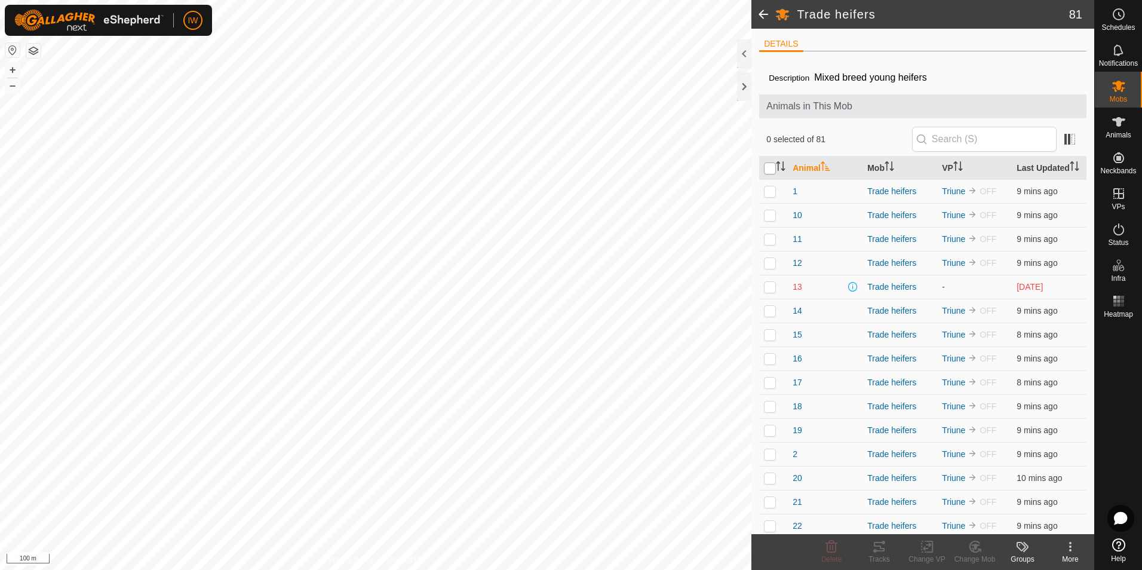
checkbox input "true"
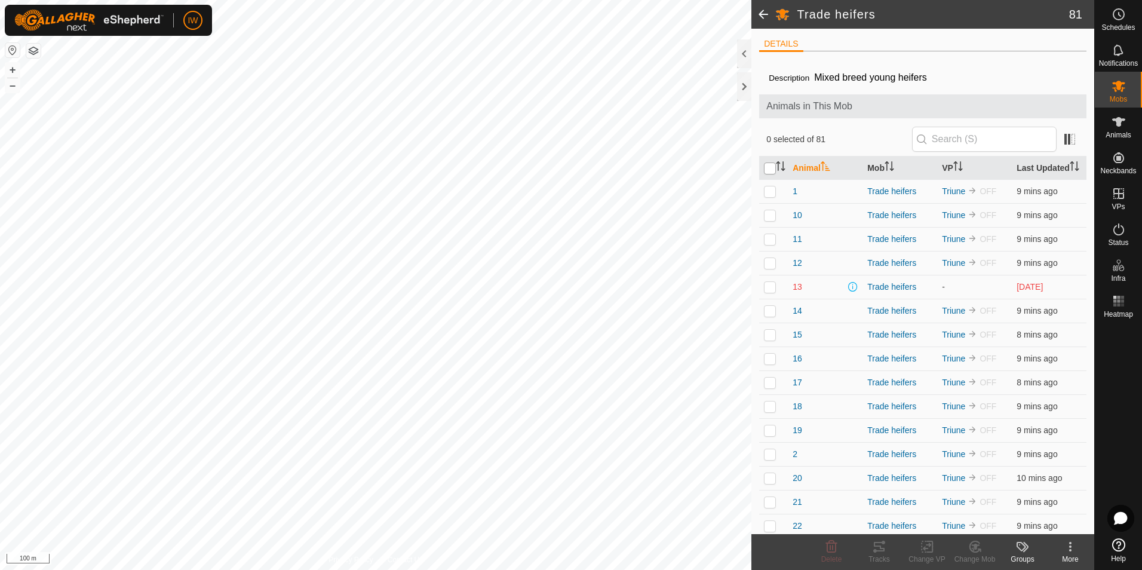
checkbox input "true"
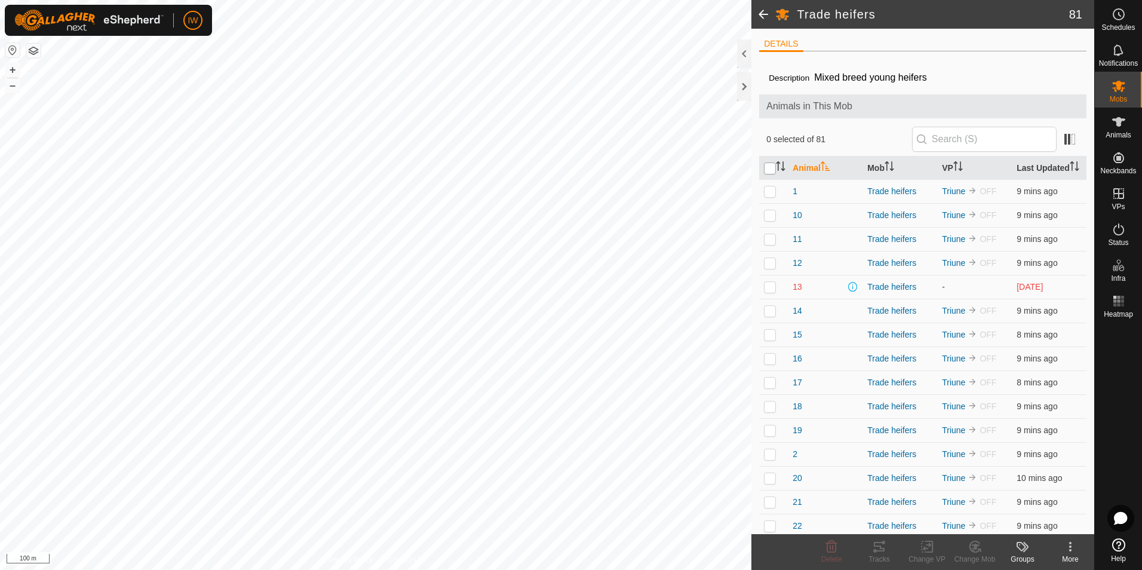
checkbox input "true"
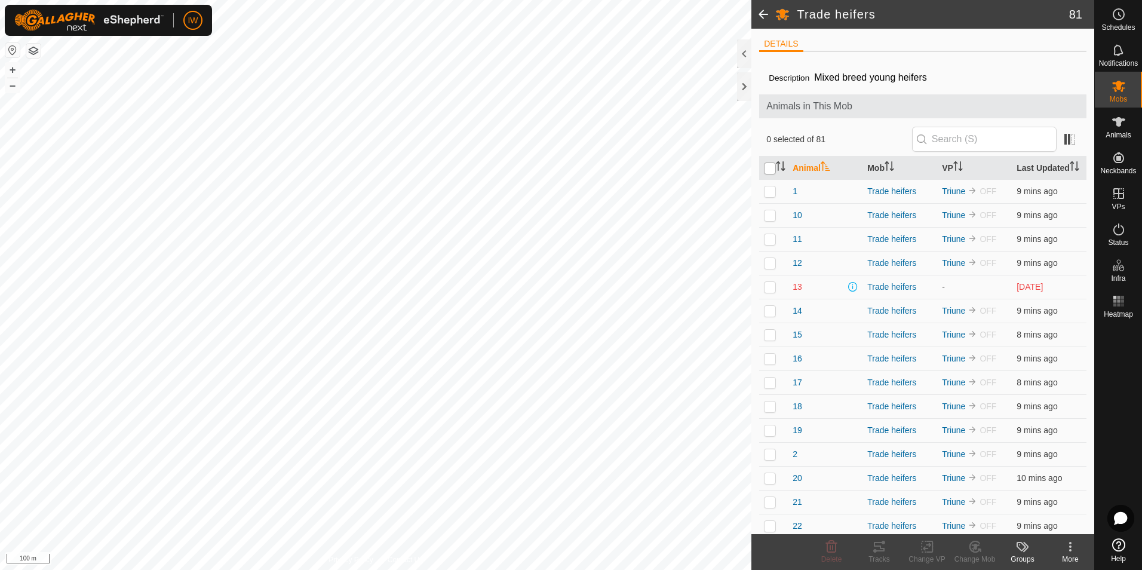
checkbox input "true"
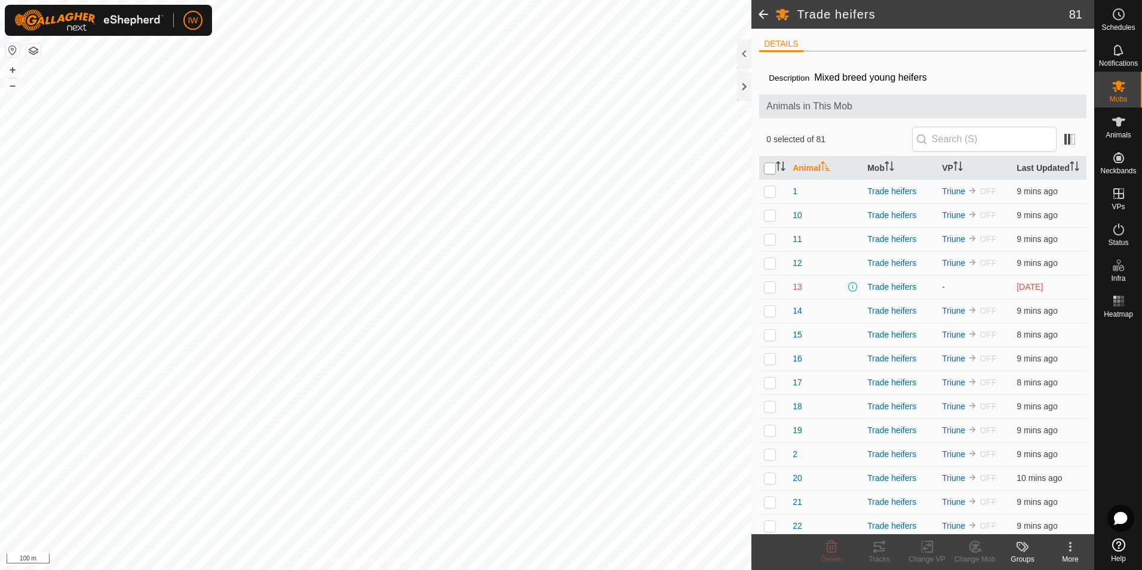
checkbox input "true"
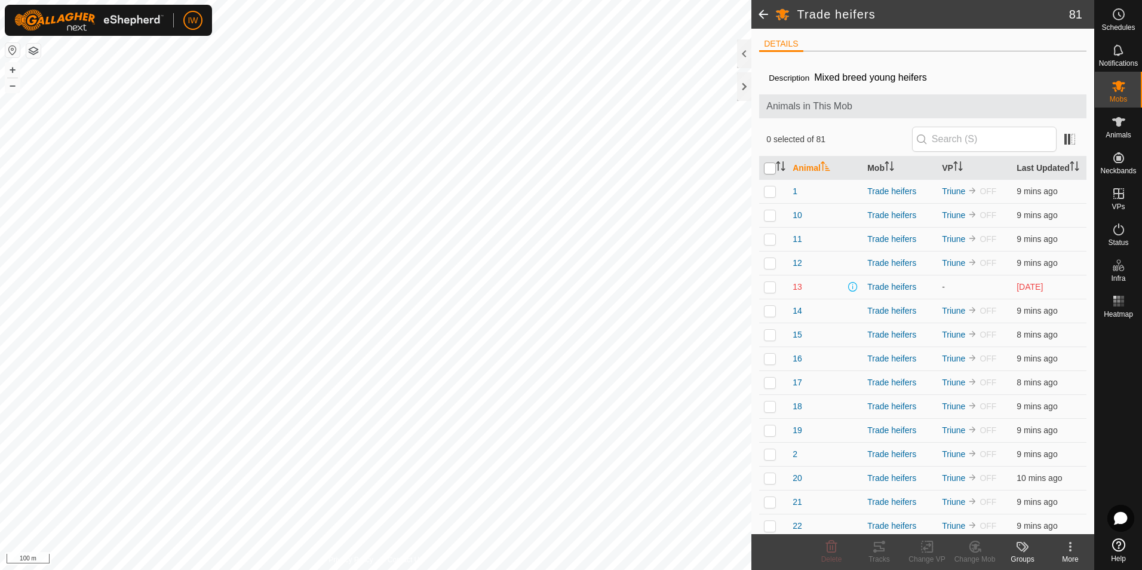
checkbox input "true"
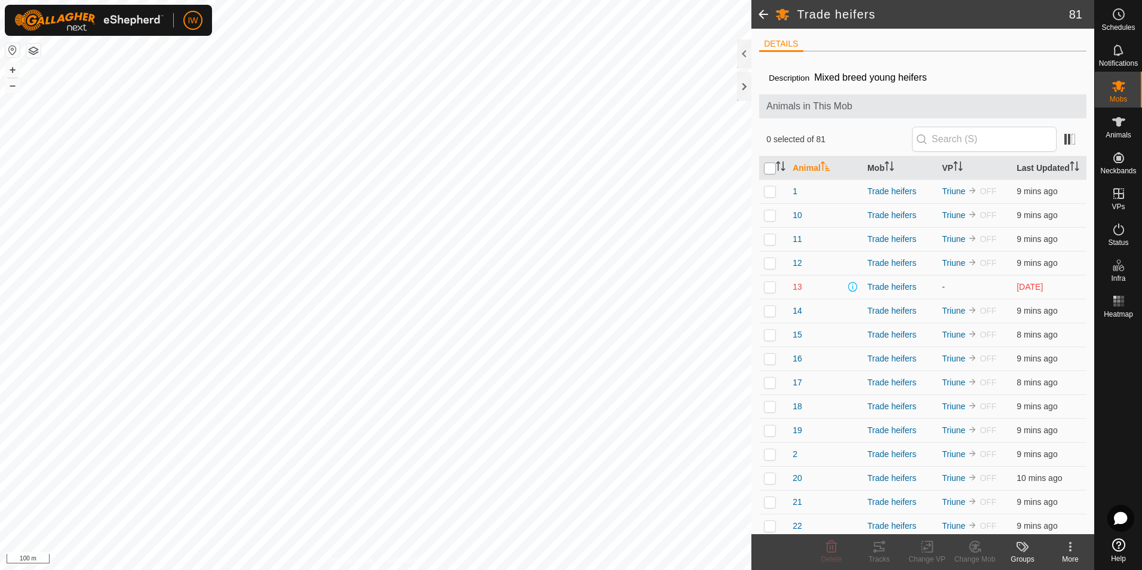
checkbox input "true"
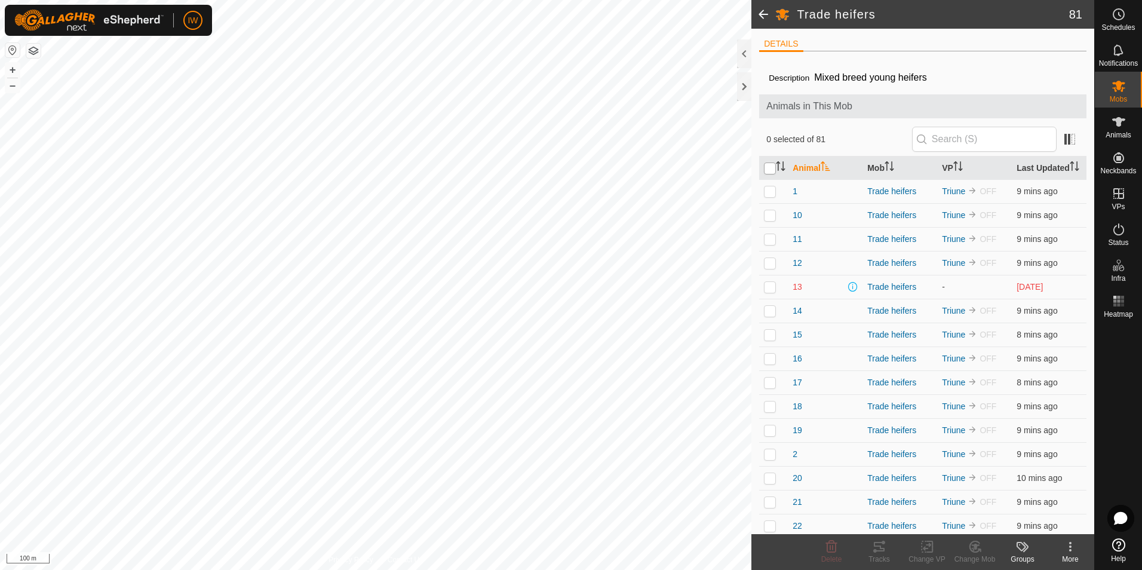
checkbox input "true"
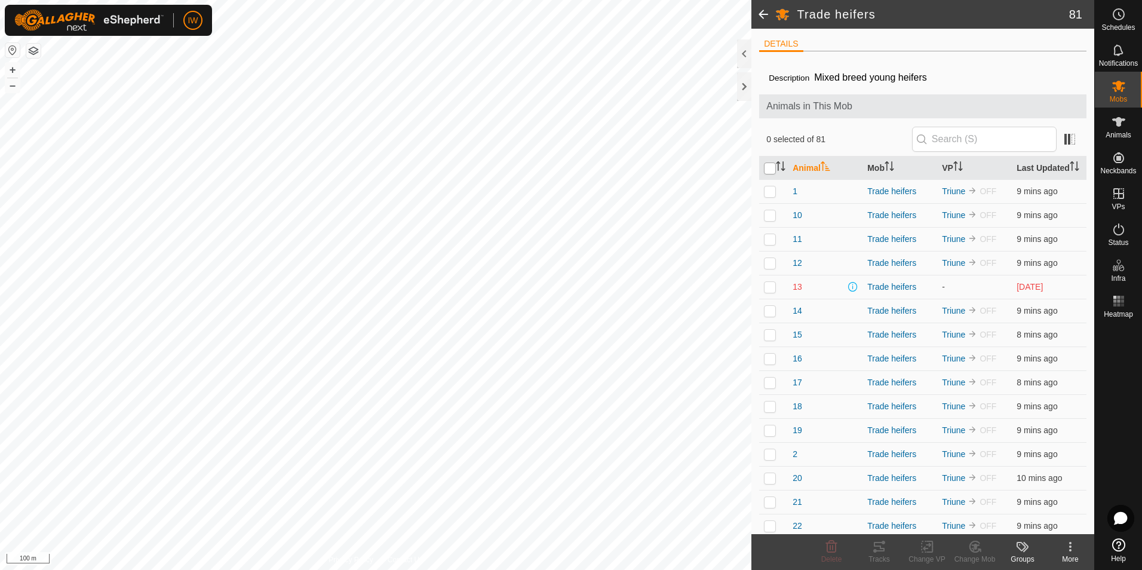
checkbox input "true"
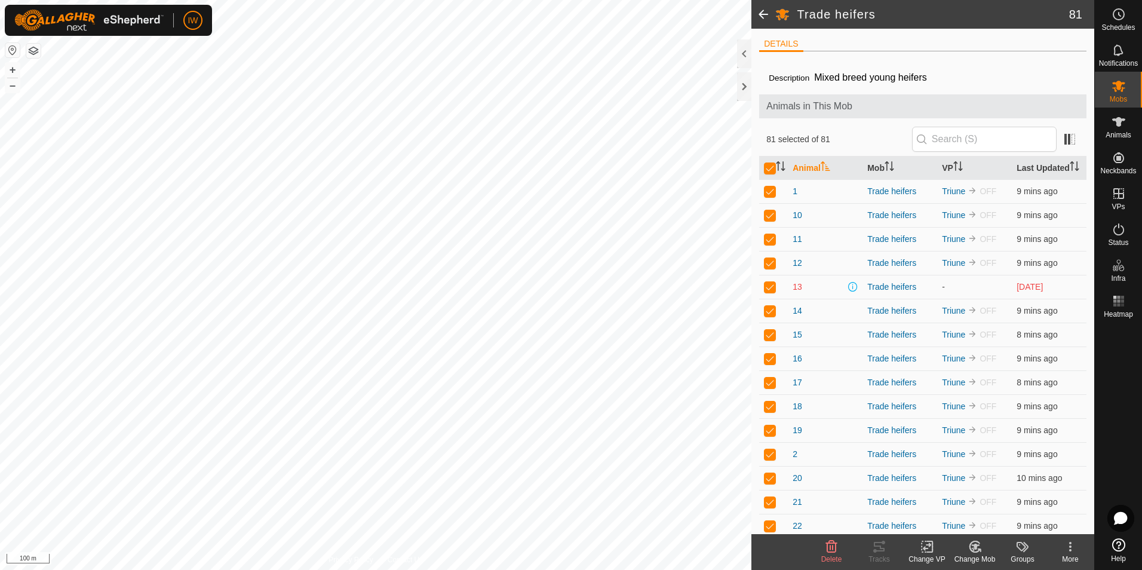
click at [936, 550] on change-vp-svg-icon at bounding box center [927, 546] width 48 height 14
click at [948, 499] on link "Choose VP..." at bounding box center [962, 495] width 118 height 24
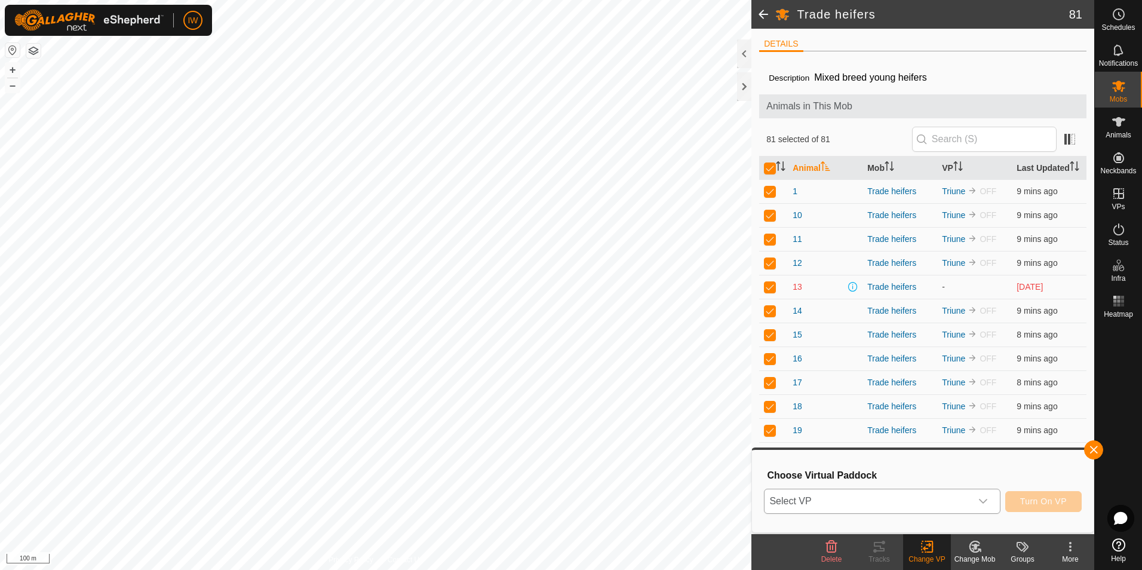
click at [982, 498] on icon "dropdown trigger" at bounding box center [983, 501] width 10 height 10
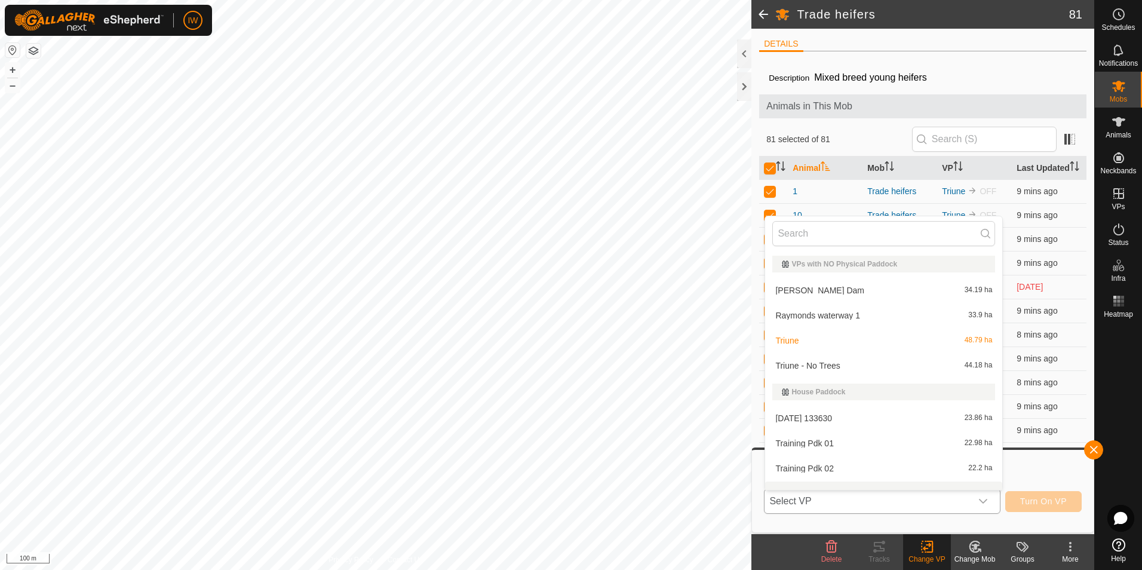
scroll to position [16, 0]
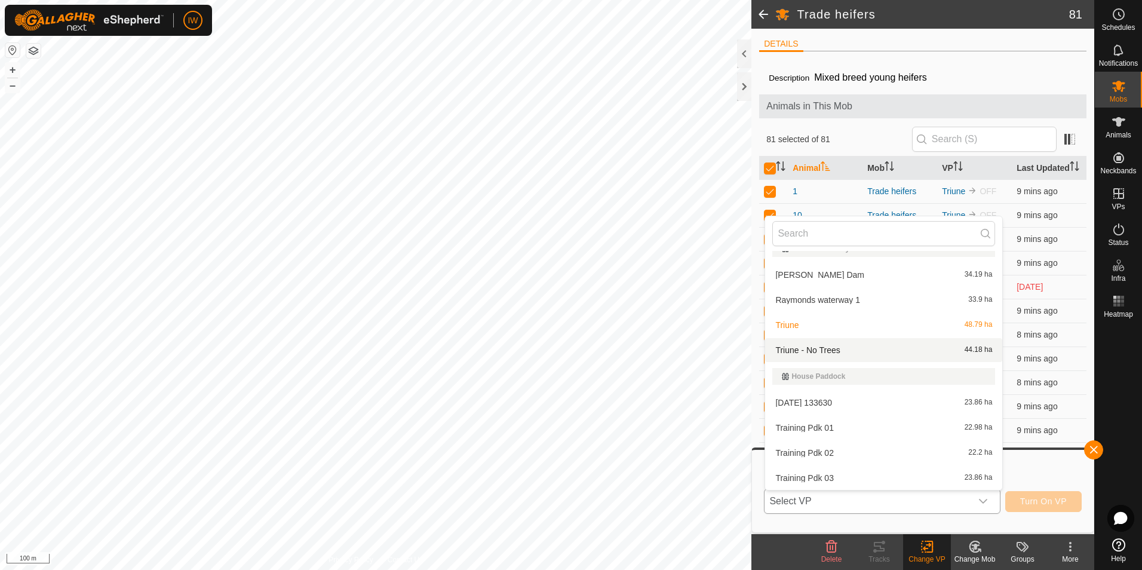
click at [904, 353] on li "Triune - No Trees 44.18 ha" at bounding box center [883, 350] width 237 height 24
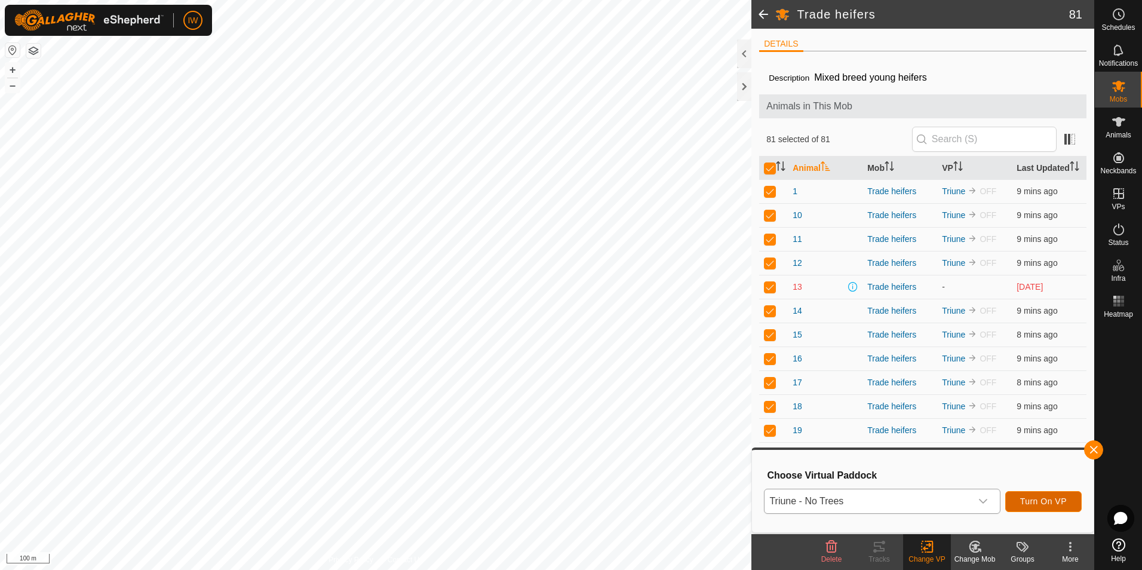
click at [1032, 501] on span "Turn On VP" at bounding box center [1043, 501] width 47 height 10
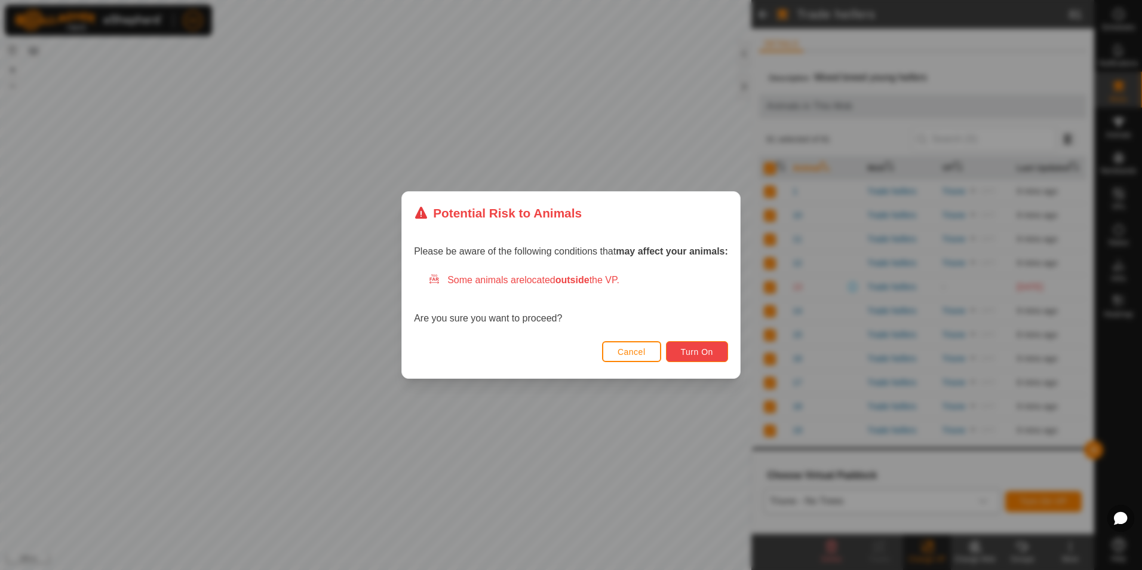
click at [703, 352] on span "Turn On" at bounding box center [697, 352] width 32 height 10
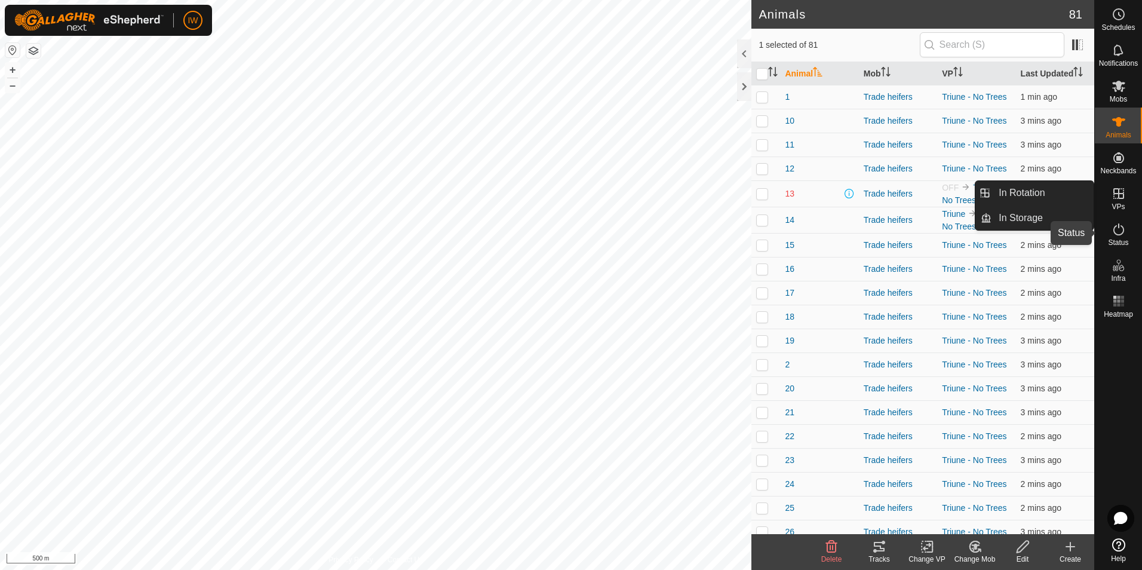
click at [1112, 224] on icon at bounding box center [1118, 229] width 14 height 14
